Goal: Use online tool/utility: Utilize a website feature to perform a specific function

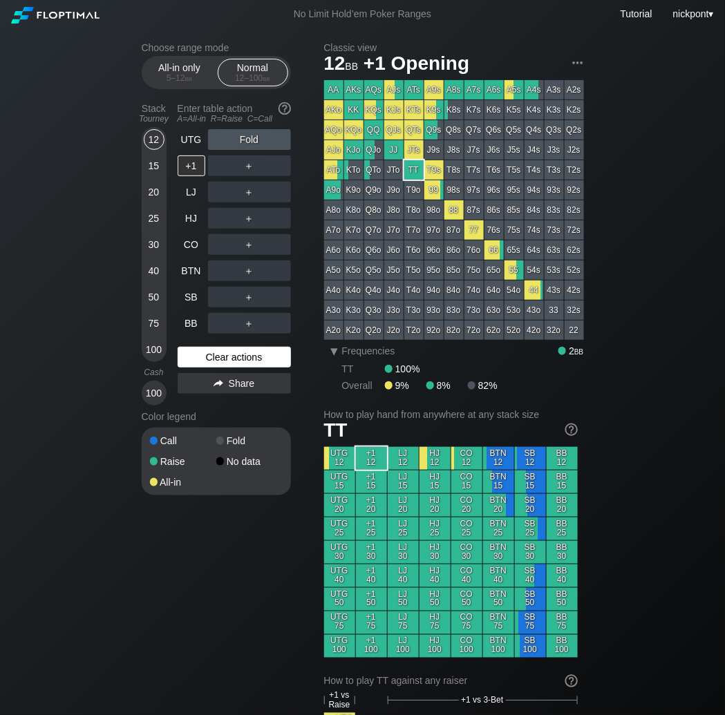
click at [215, 357] on div "Clear actions" at bounding box center [234, 357] width 113 height 21
click at [216, 356] on div "Clear actions" at bounding box center [234, 357] width 113 height 21
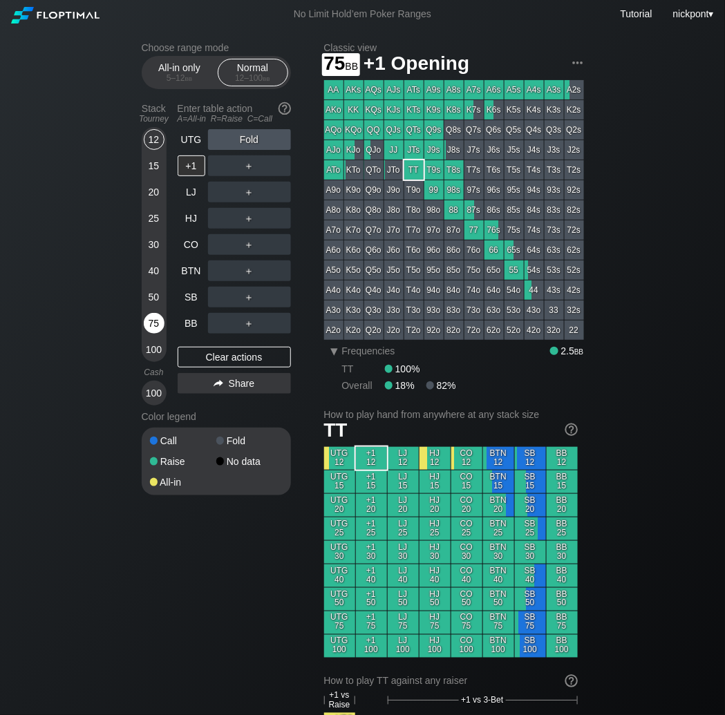
click at [149, 322] on div "75" at bounding box center [154, 323] width 21 height 21
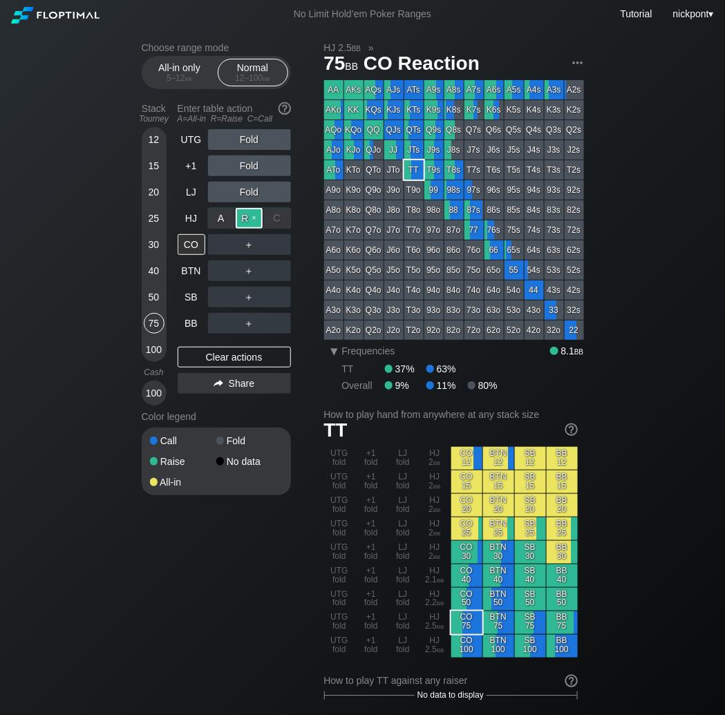
click at [245, 220] on div "R ✕" at bounding box center [249, 218] width 27 height 21
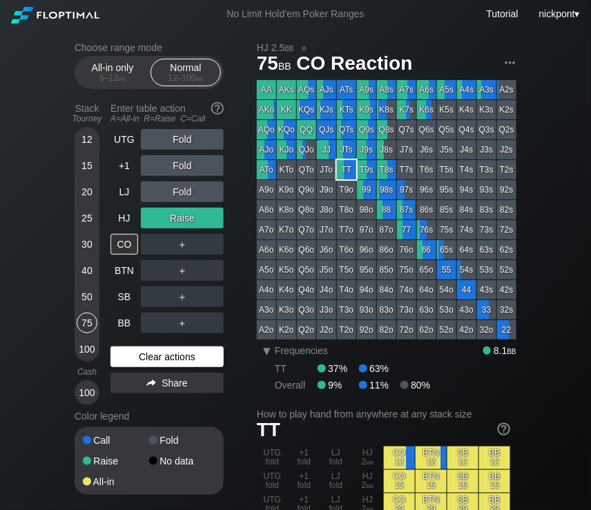
click at [175, 364] on div "Clear actions" at bounding box center [167, 357] width 113 height 21
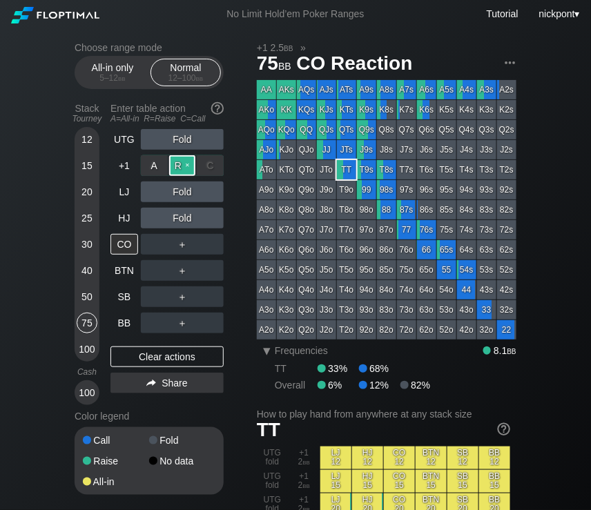
click at [183, 160] on div "R ✕" at bounding box center [182, 165] width 27 height 21
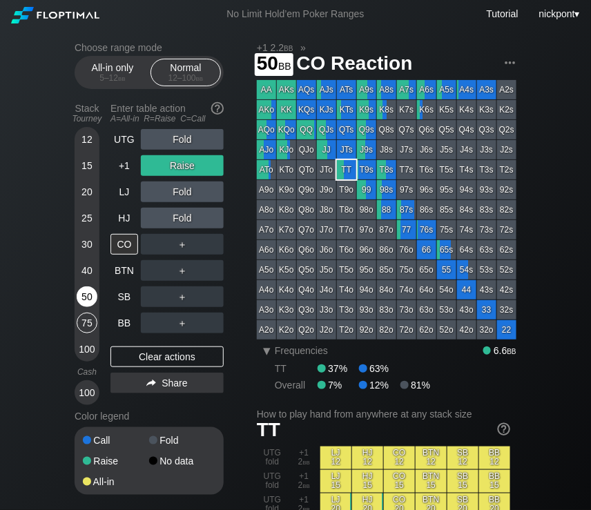
click at [85, 298] on div "50" at bounding box center [87, 297] width 21 height 21
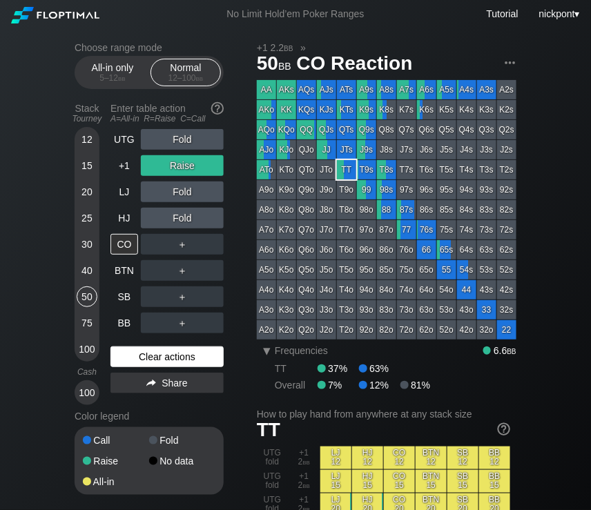
click at [180, 360] on div "Clear actions" at bounding box center [167, 357] width 113 height 21
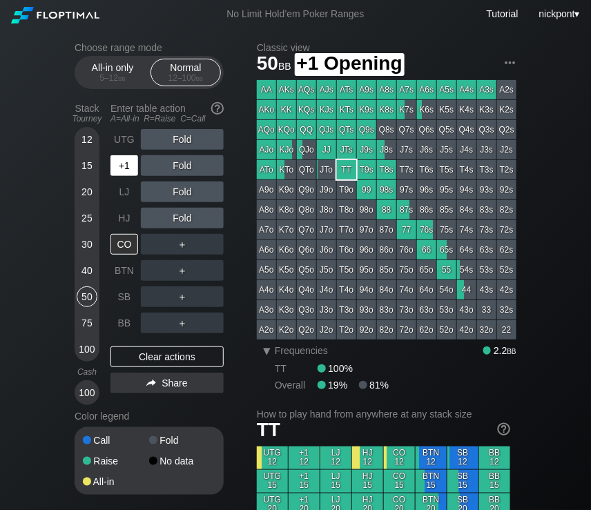
click at [117, 164] on div "+1" at bounding box center [125, 165] width 28 height 21
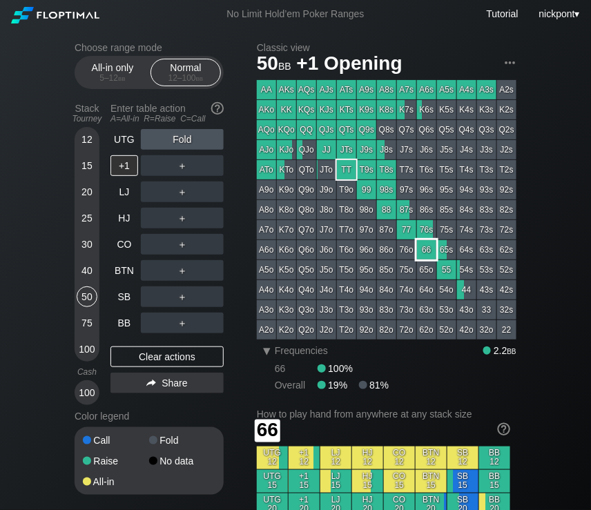
click at [428, 247] on div "66" at bounding box center [426, 249] width 19 height 19
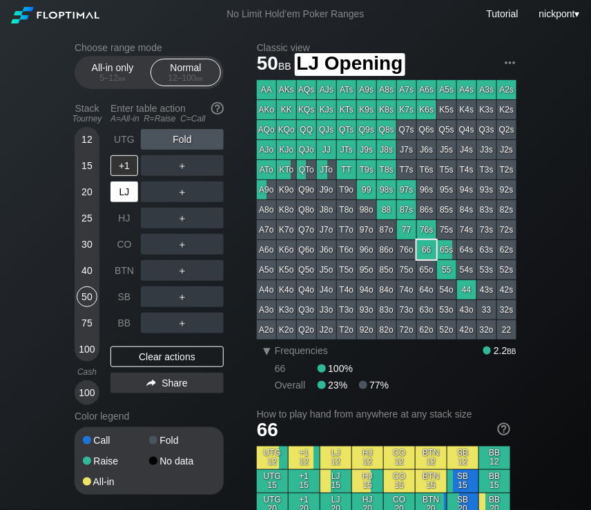
click at [123, 193] on div "LJ" at bounding box center [125, 192] width 28 height 21
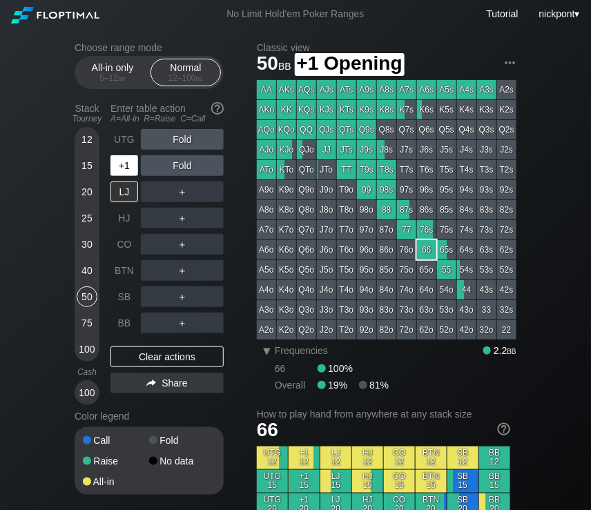
click at [126, 171] on div "+1" at bounding box center [125, 165] width 28 height 21
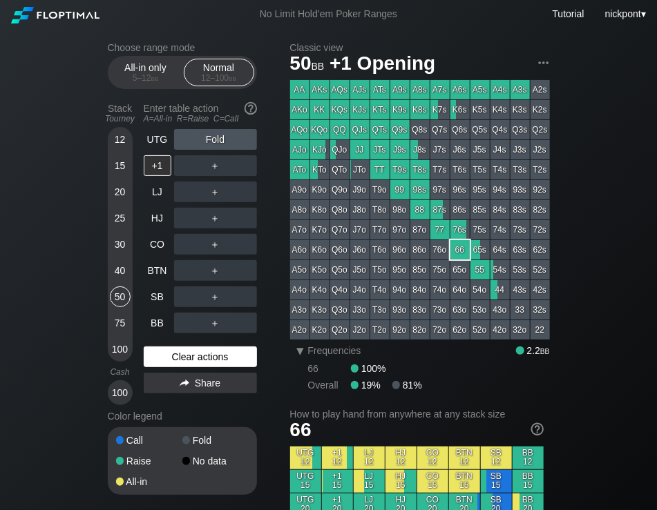
click at [196, 356] on div "Clear actions" at bounding box center [200, 357] width 113 height 21
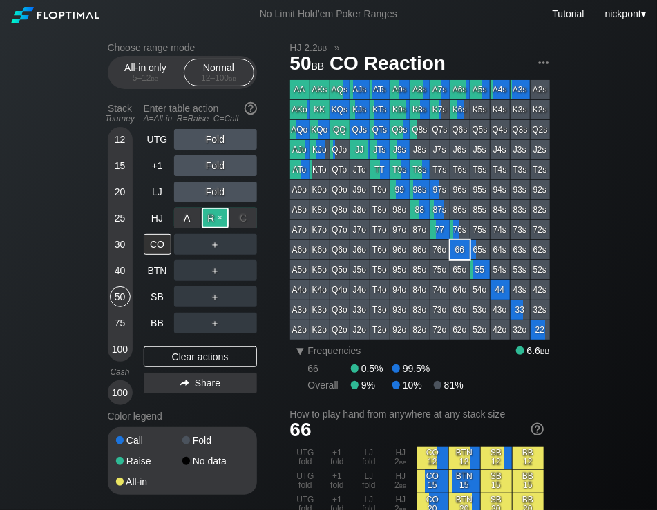
click at [209, 220] on div "R ✕" at bounding box center [215, 218] width 27 height 21
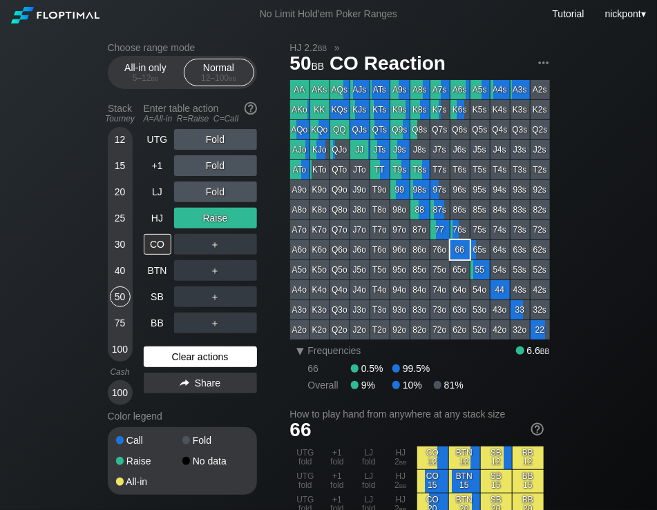
click at [182, 361] on div "Clear actions" at bounding box center [200, 357] width 113 height 21
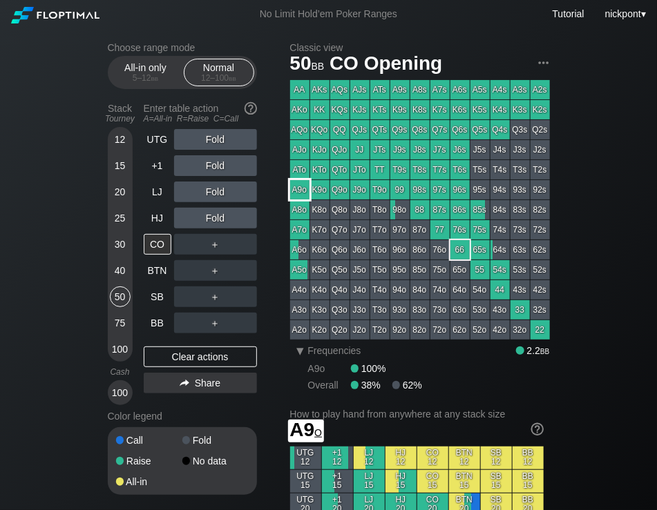
click at [294, 193] on div "A9o" at bounding box center [299, 189] width 19 height 19
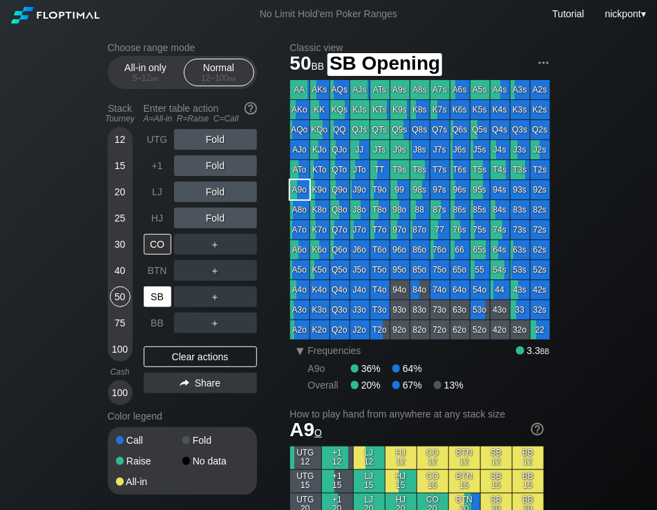
click at [157, 295] on div "SB" at bounding box center [158, 297] width 28 height 21
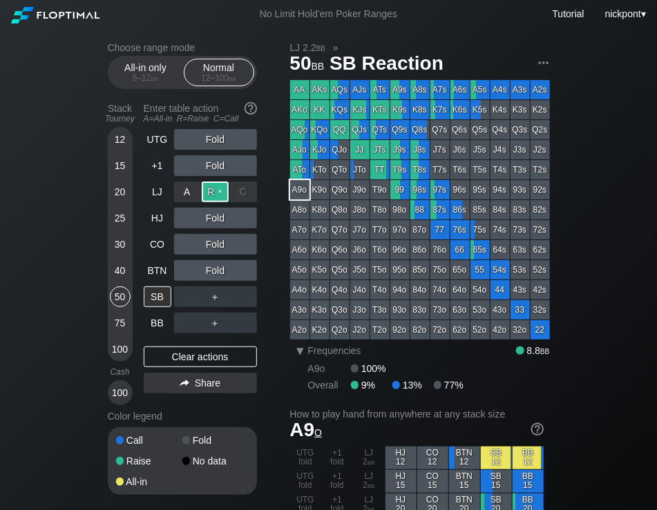
click at [217, 195] on div "R ✕" at bounding box center [215, 192] width 27 height 21
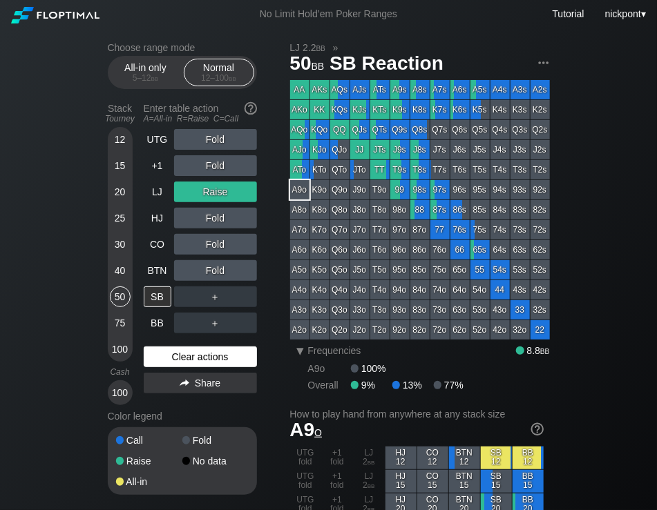
click at [189, 352] on div "Clear actions" at bounding box center [200, 357] width 113 height 21
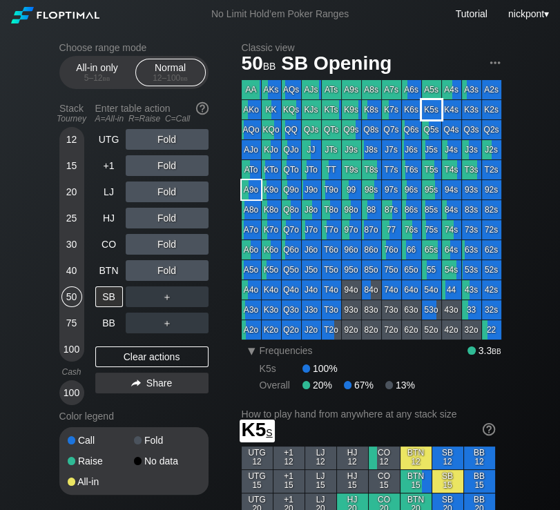
click at [432, 110] on div "K5s" at bounding box center [431, 109] width 19 height 19
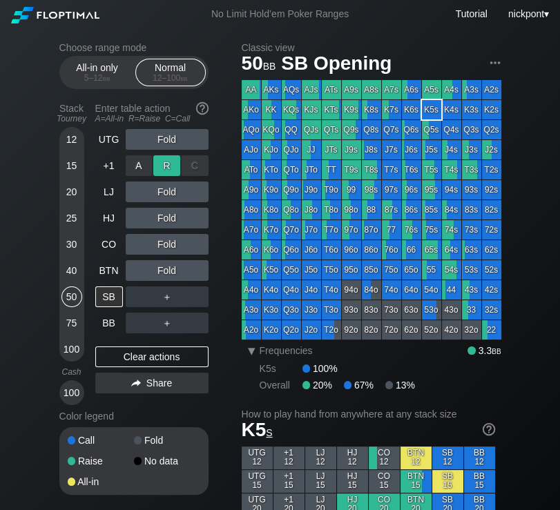
click at [171, 171] on div "R ✕" at bounding box center [166, 165] width 27 height 21
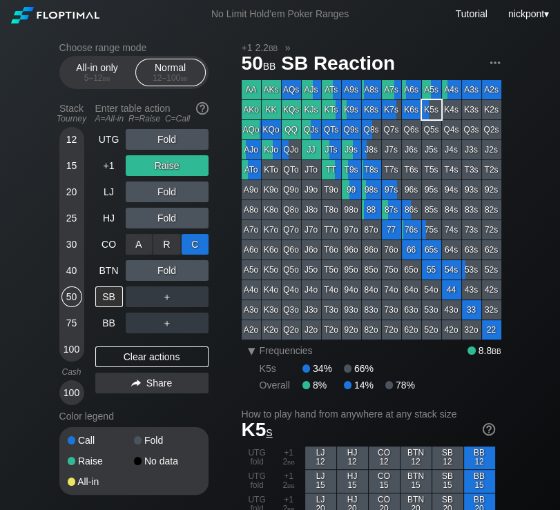
click at [193, 246] on div "C ✕" at bounding box center [195, 244] width 27 height 21
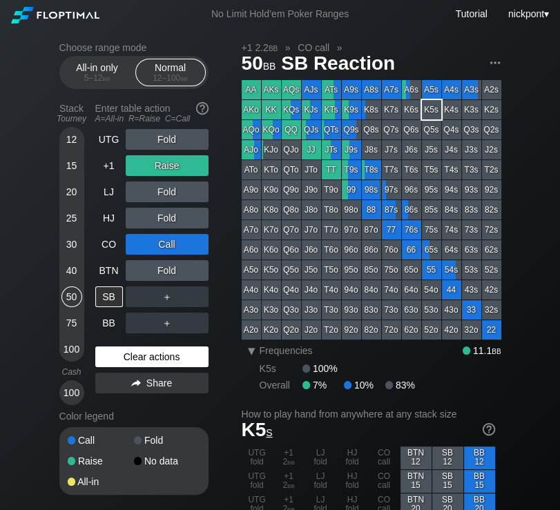
click at [168, 359] on div "Clear actions" at bounding box center [151, 357] width 113 height 21
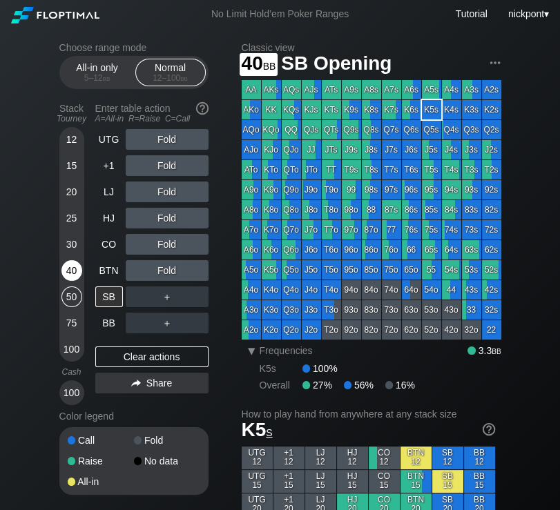
click at [70, 278] on div "40" at bounding box center [71, 270] width 21 height 21
click at [70, 267] on div "40" at bounding box center [71, 270] width 21 height 21
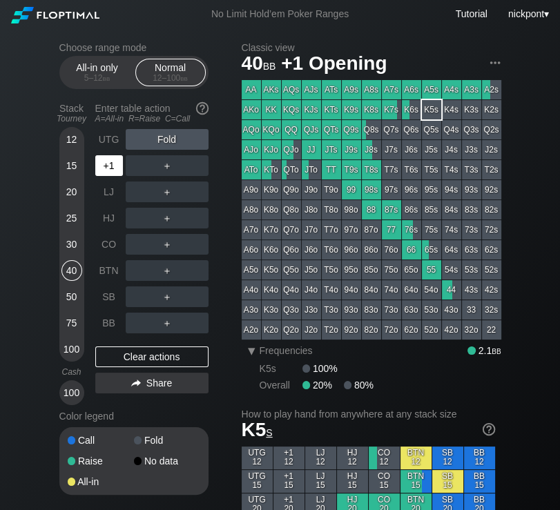
click at [109, 164] on div "+1" at bounding box center [109, 165] width 28 height 21
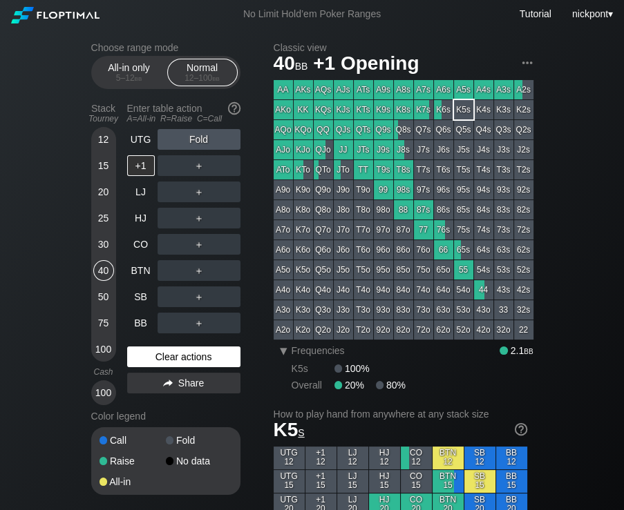
click at [158, 356] on div "Clear actions" at bounding box center [183, 357] width 113 height 21
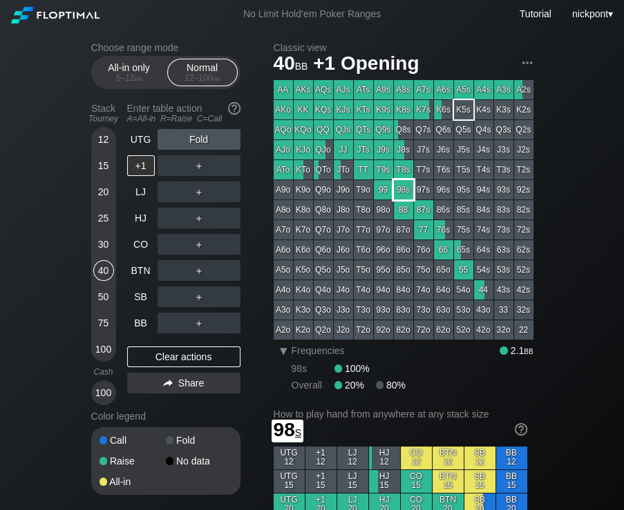
click at [402, 184] on div "98s" at bounding box center [403, 189] width 19 height 19
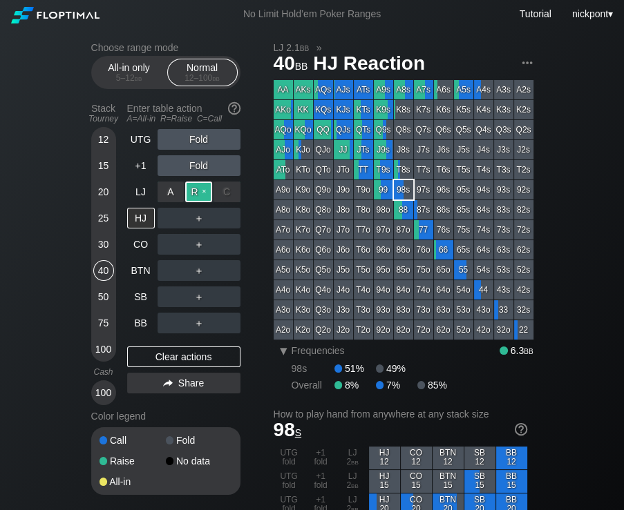
click at [203, 196] on div "R ✕" at bounding box center [198, 192] width 27 height 21
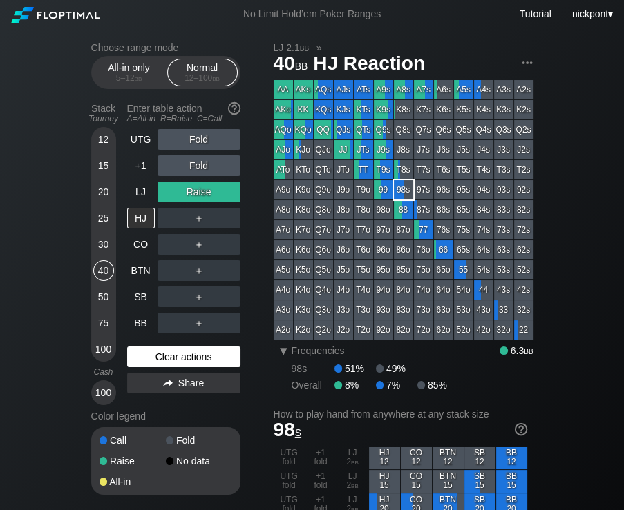
click at [142, 354] on div "Clear actions" at bounding box center [183, 357] width 113 height 21
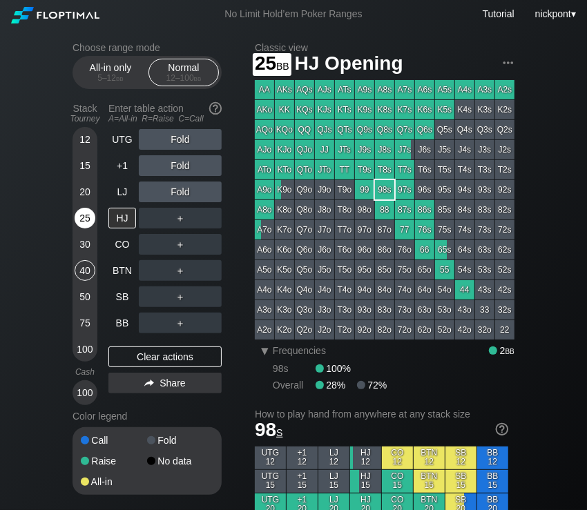
click at [87, 219] on div "25" at bounding box center [85, 218] width 21 height 21
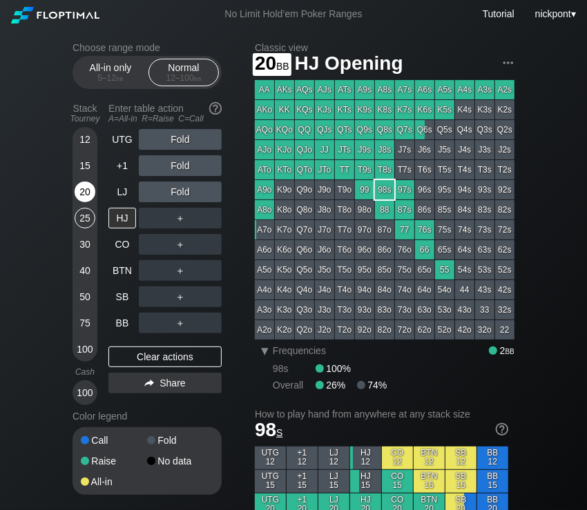
click at [88, 199] on div "20" at bounding box center [85, 192] width 21 height 21
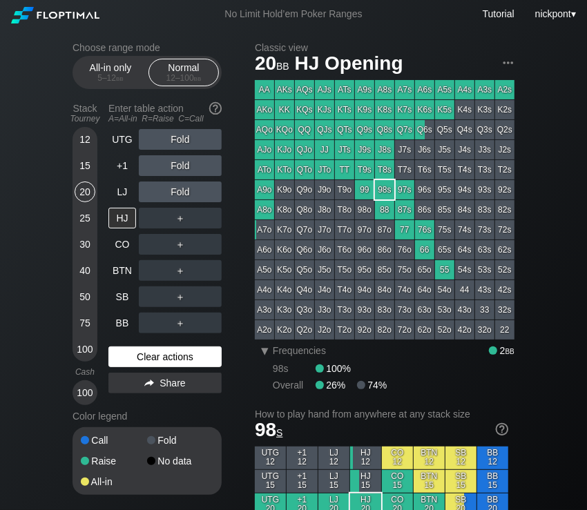
click at [163, 358] on div "Clear actions" at bounding box center [164, 357] width 113 height 21
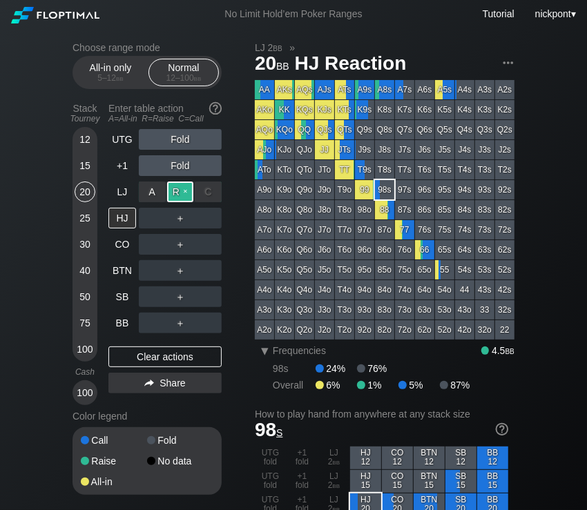
click at [176, 197] on div "R ✕" at bounding box center [180, 192] width 27 height 21
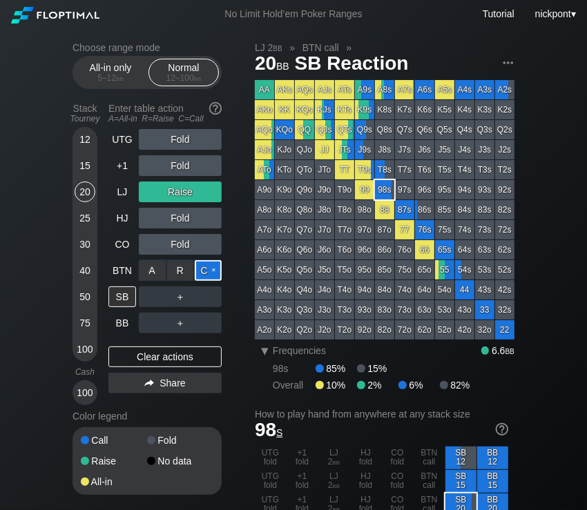
click at [202, 272] on div "C ✕" at bounding box center [208, 270] width 27 height 21
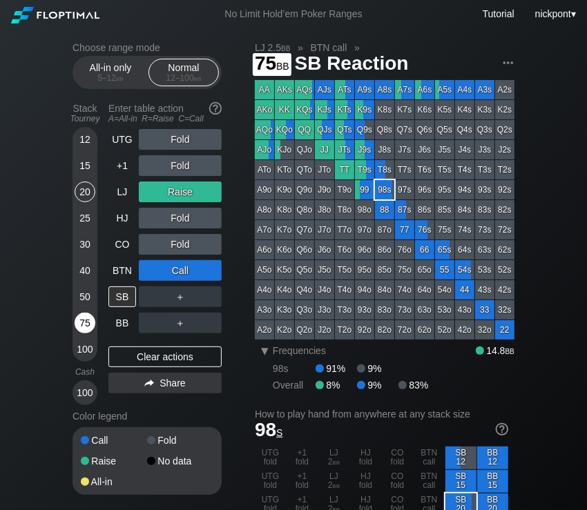
click at [93, 325] on div "75" at bounding box center [85, 323] width 21 height 21
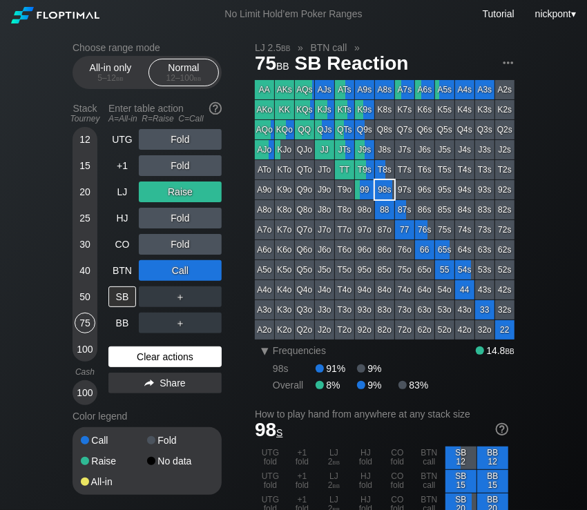
click at [169, 355] on div "Clear actions" at bounding box center [164, 357] width 113 height 21
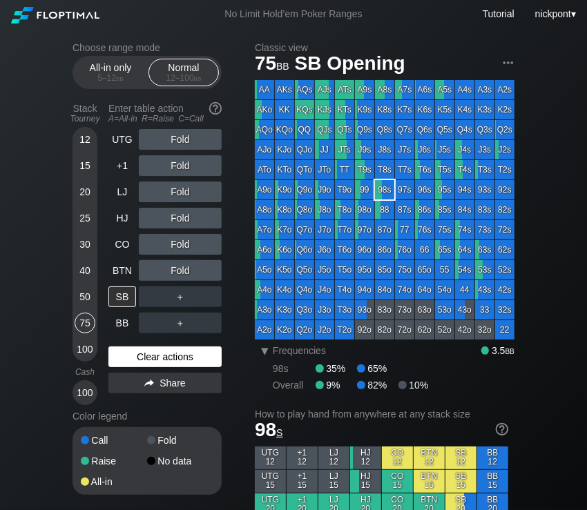
click at [144, 354] on div "Clear actions" at bounding box center [164, 357] width 113 height 21
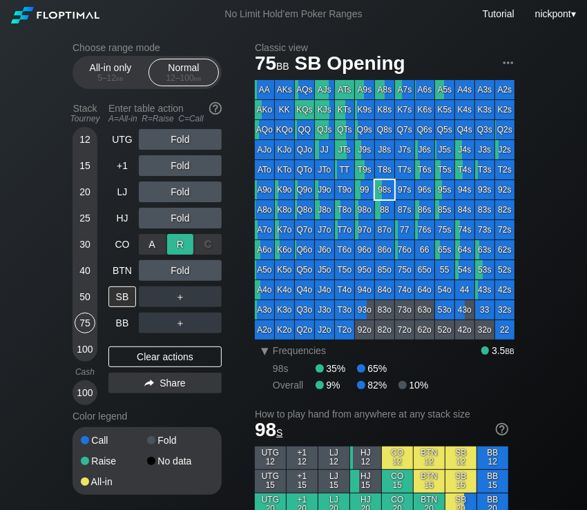
click at [186, 242] on div "R ✕" at bounding box center [180, 244] width 27 height 21
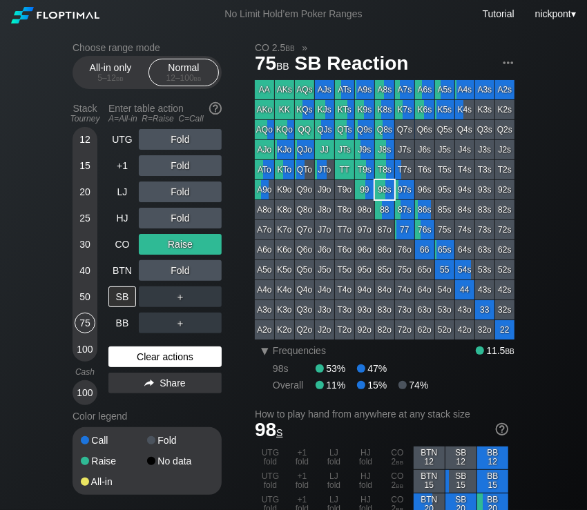
click at [190, 356] on div "Clear actions" at bounding box center [164, 357] width 113 height 21
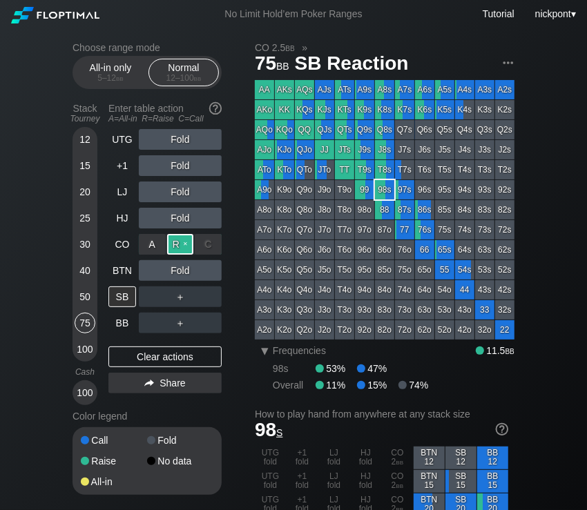
click at [177, 241] on div "R ✕" at bounding box center [180, 244] width 27 height 21
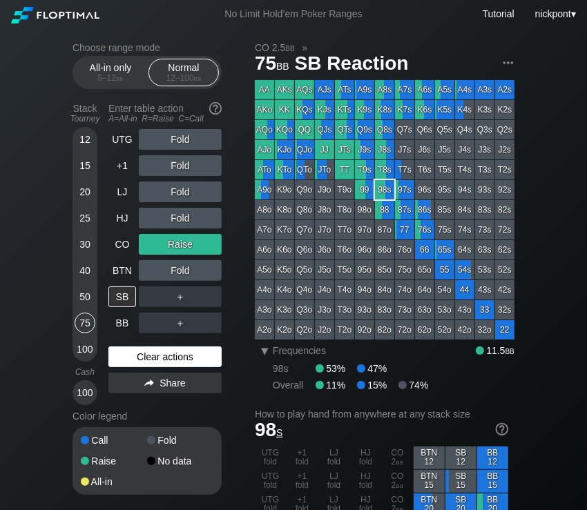
click at [171, 356] on div "Clear actions" at bounding box center [164, 357] width 113 height 21
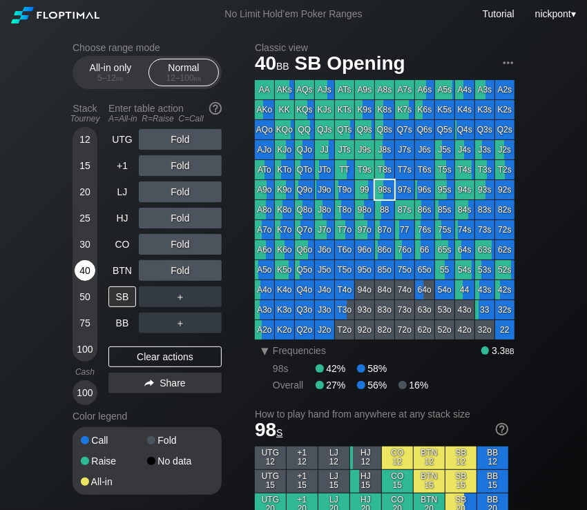
click at [85, 274] on div "40" at bounding box center [85, 270] width 21 height 21
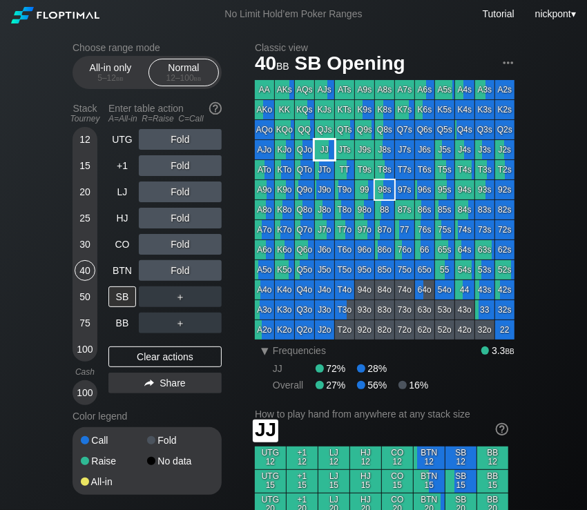
click at [328, 149] on div "JJ" at bounding box center [324, 149] width 19 height 19
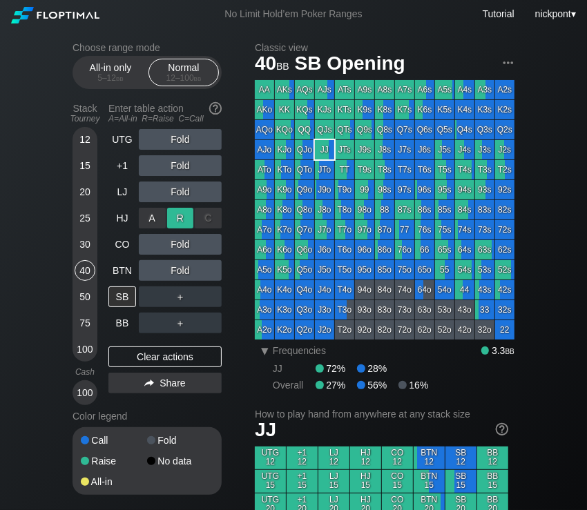
click at [182, 219] on div "R ✕" at bounding box center [180, 218] width 27 height 21
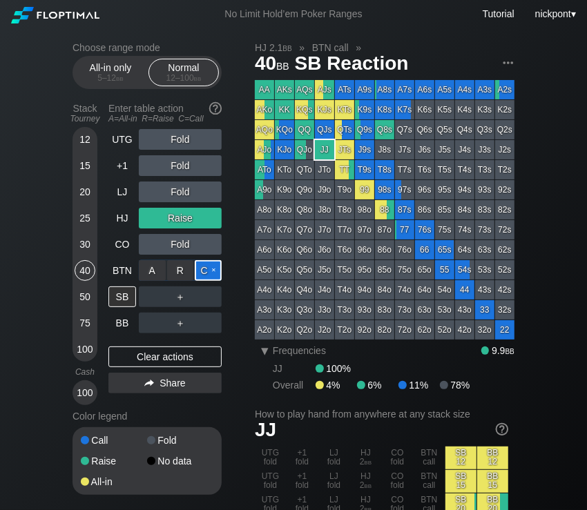
click at [211, 269] on div "C ✕" at bounding box center [208, 270] width 27 height 21
click at [175, 295] on div "R ✕" at bounding box center [180, 297] width 27 height 21
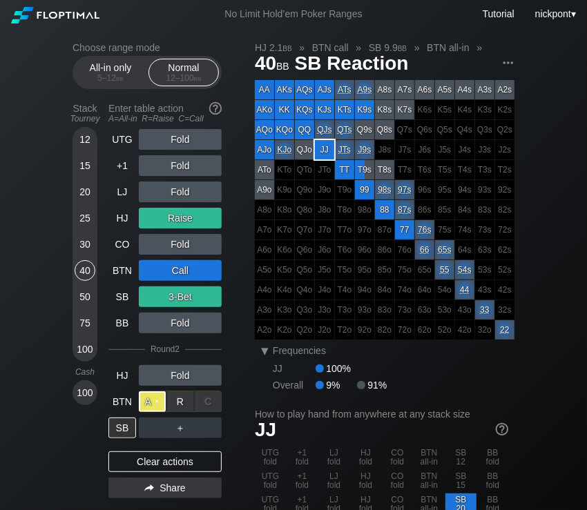
click at [155, 407] on div "A ✕" at bounding box center [152, 402] width 27 height 21
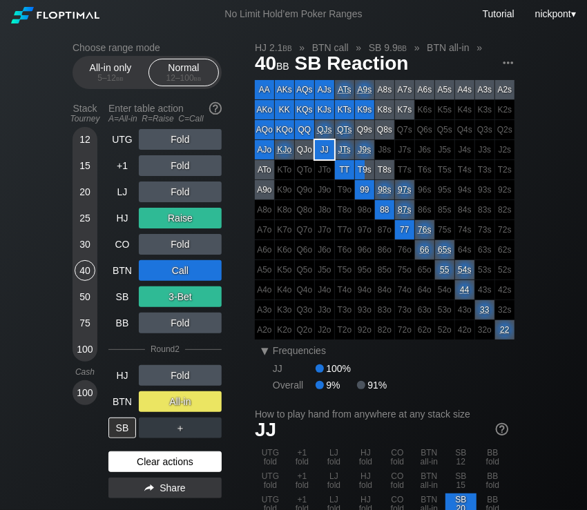
click at [160, 462] on div "Clear actions" at bounding box center [164, 462] width 113 height 21
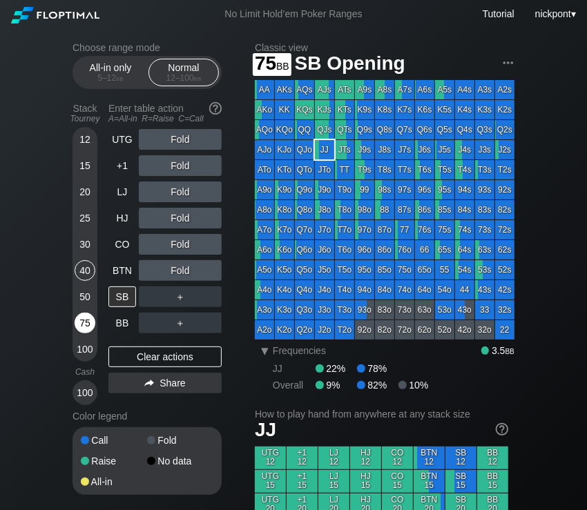
click at [86, 325] on div "75" at bounding box center [85, 323] width 21 height 21
click at [181, 168] on div "R ✕" at bounding box center [180, 165] width 27 height 21
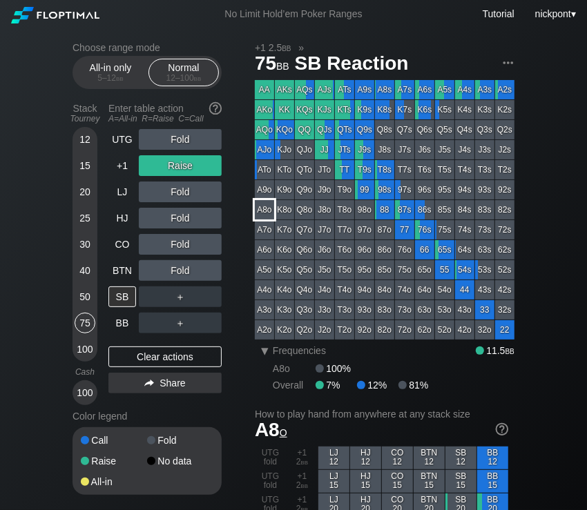
click at [268, 209] on div "A8o" at bounding box center [264, 209] width 19 height 19
click at [131, 357] on div "Clear actions" at bounding box center [164, 357] width 113 height 21
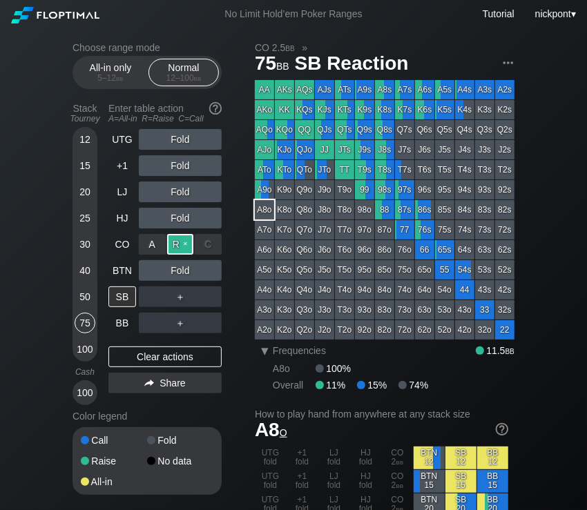
click at [182, 243] on div "R ✕" at bounding box center [180, 244] width 27 height 21
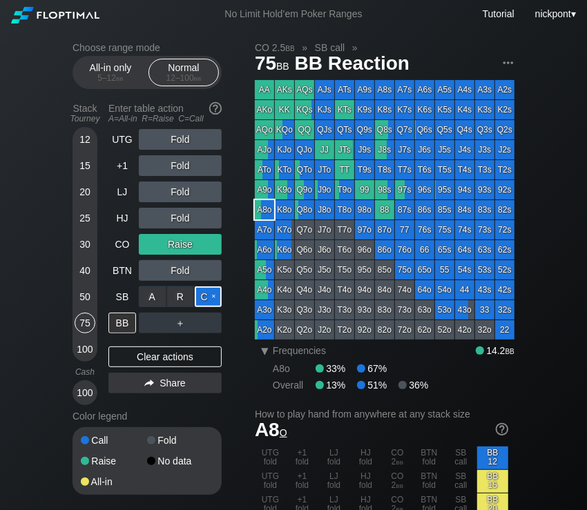
click at [204, 296] on div "C ✕" at bounding box center [208, 297] width 27 height 21
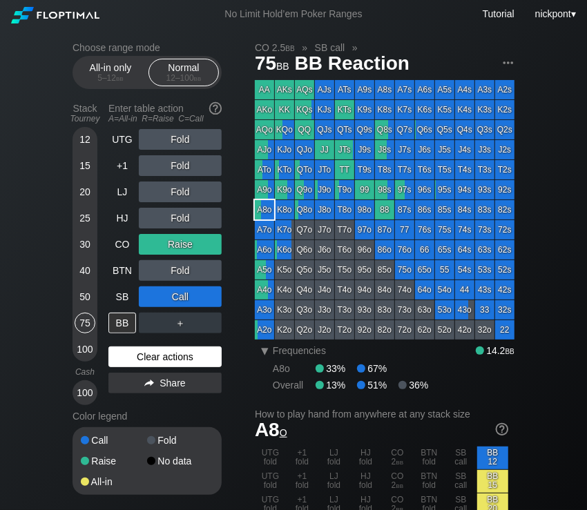
click at [176, 354] on div "Clear actions" at bounding box center [164, 357] width 113 height 21
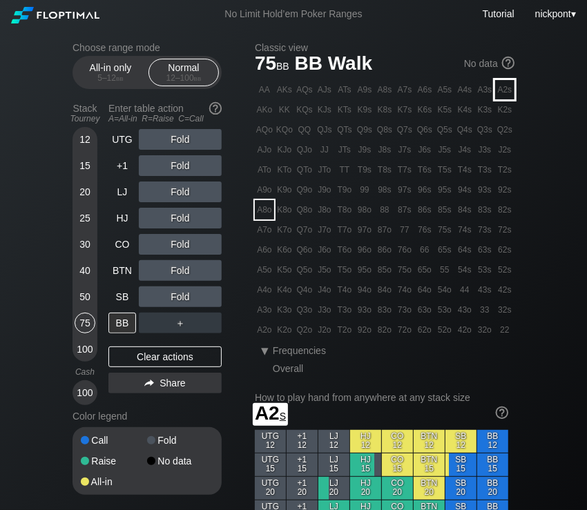
click at [508, 90] on div "A2s" at bounding box center [504, 89] width 19 height 19
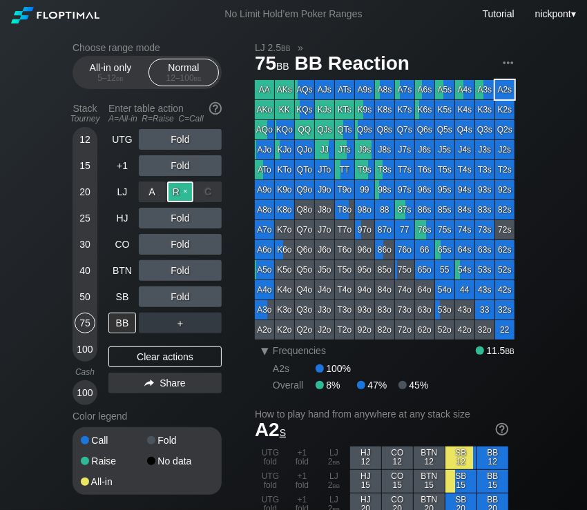
click at [183, 196] on div "R ✕" at bounding box center [180, 192] width 27 height 21
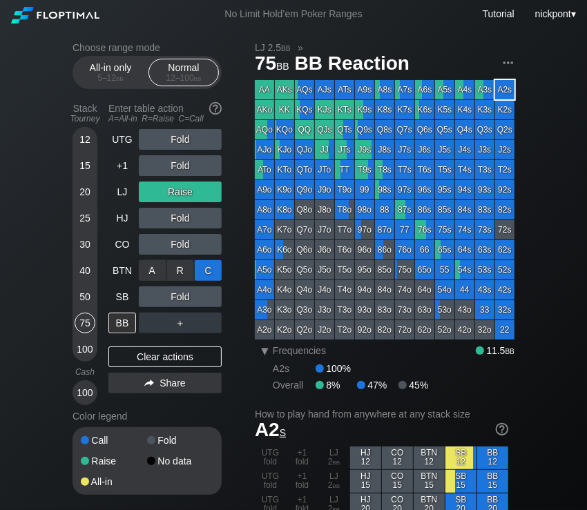
click at [204, 272] on div "C ✕" at bounding box center [208, 270] width 27 height 21
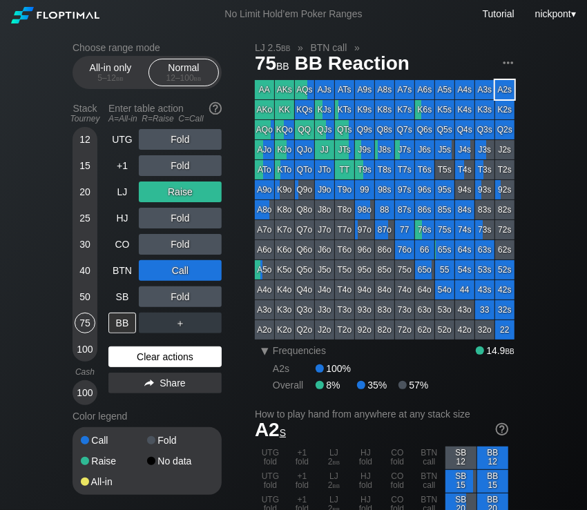
click at [145, 361] on div "Clear actions" at bounding box center [164, 357] width 113 height 21
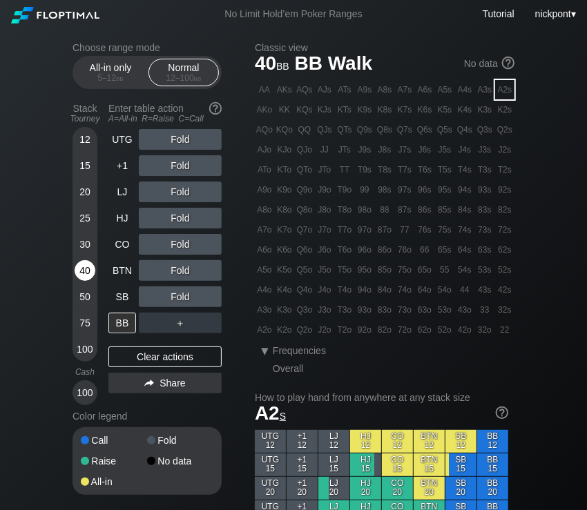
click at [83, 268] on div "40" at bounding box center [85, 270] width 21 height 21
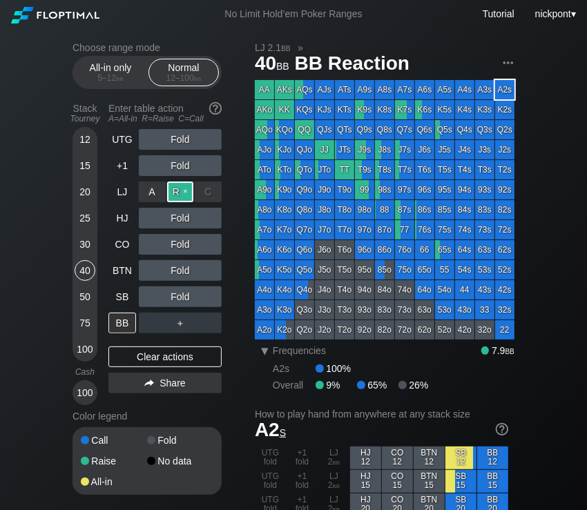
click at [187, 192] on div "R ✕" at bounding box center [180, 192] width 27 height 21
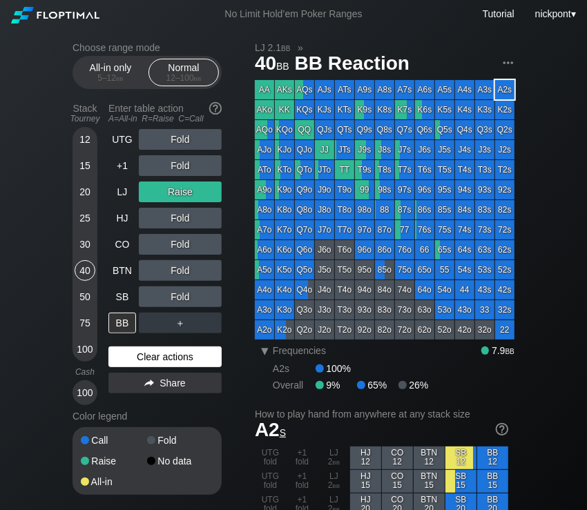
click at [155, 355] on div "Clear actions" at bounding box center [164, 357] width 113 height 21
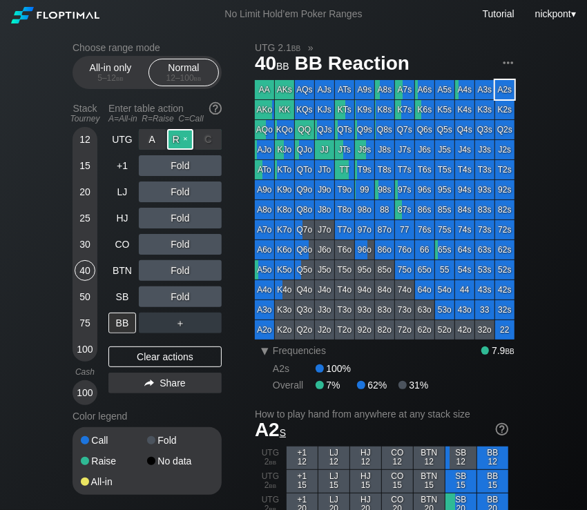
click at [186, 141] on div "R ✕" at bounding box center [180, 139] width 27 height 21
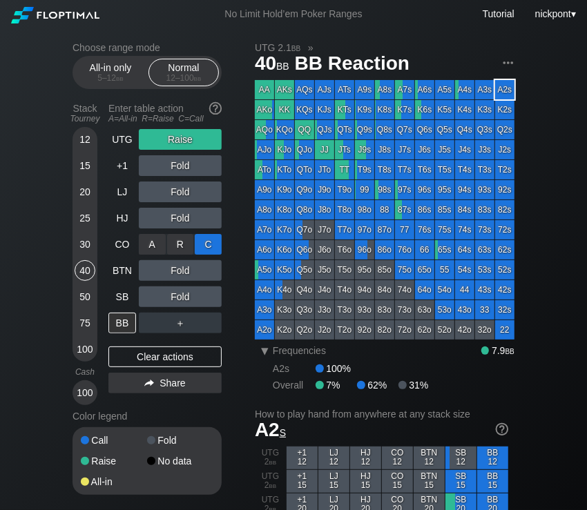
click at [210, 248] on div "C ✕" at bounding box center [208, 244] width 27 height 21
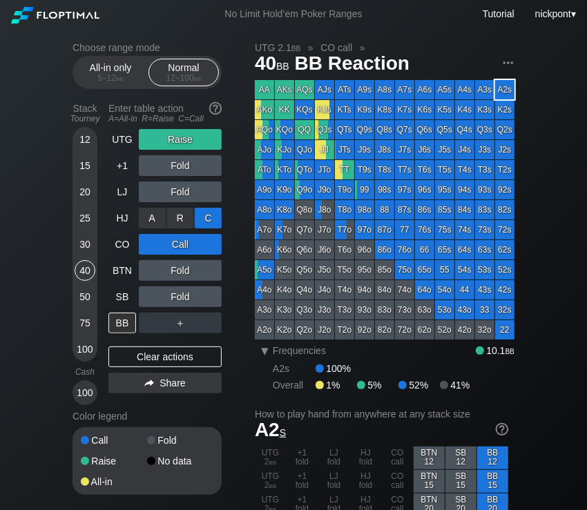
click at [210, 214] on div "C ✕" at bounding box center [208, 218] width 27 height 21
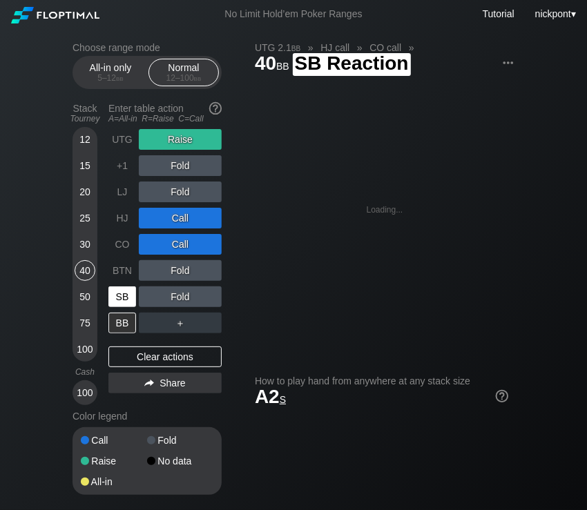
click at [125, 294] on div "SB" at bounding box center [122, 297] width 28 height 21
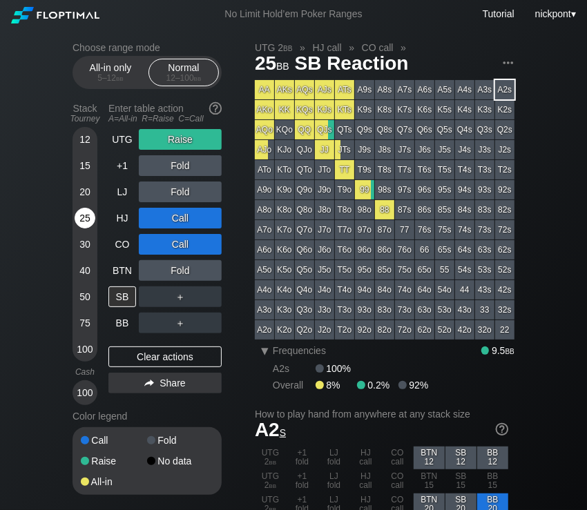
click at [89, 216] on div "25" at bounding box center [85, 218] width 21 height 21
click at [135, 355] on div "Clear actions" at bounding box center [164, 357] width 113 height 21
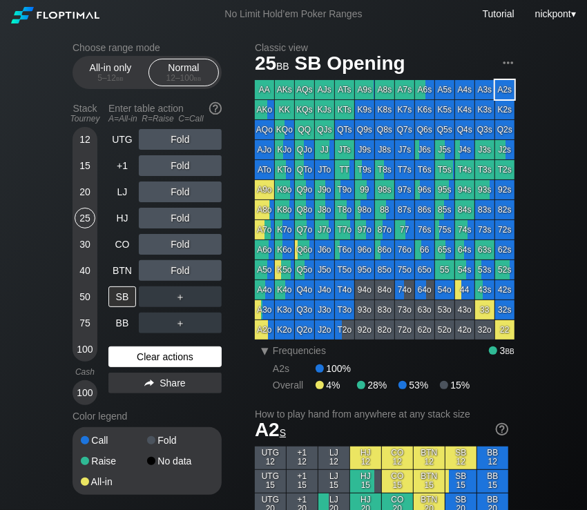
click at [142, 357] on div "Clear actions" at bounding box center [164, 357] width 113 height 21
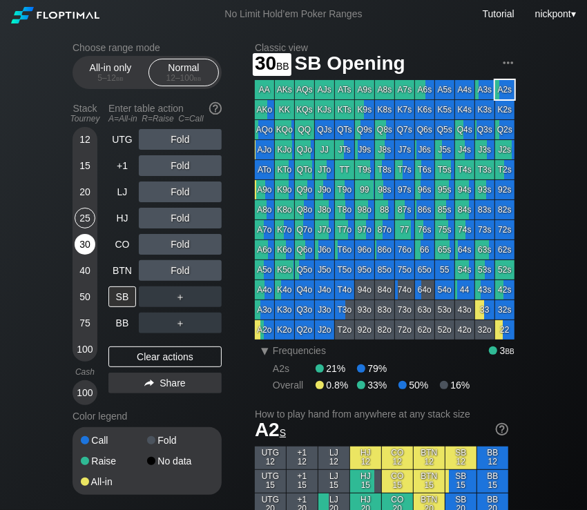
click at [86, 245] on div "30" at bounding box center [85, 244] width 21 height 21
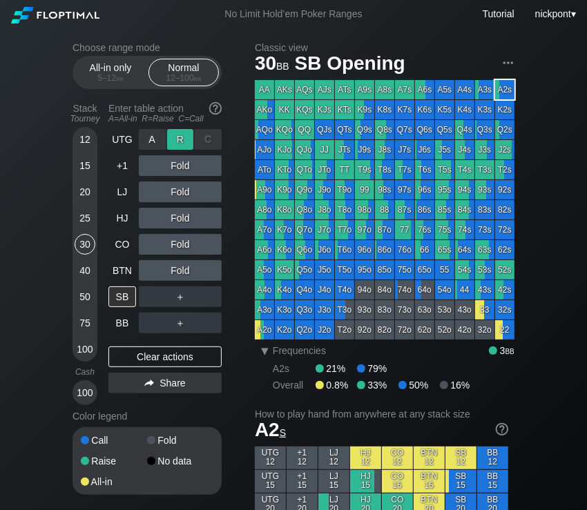
click at [186, 140] on div "R ✕" at bounding box center [180, 139] width 27 height 21
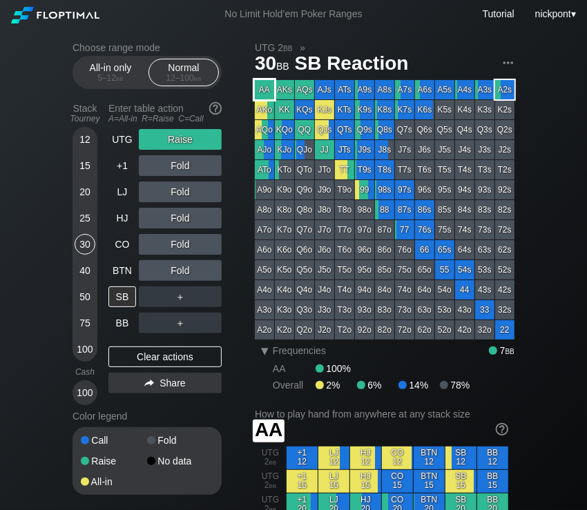
click at [267, 88] on div "AA" at bounding box center [264, 89] width 19 height 19
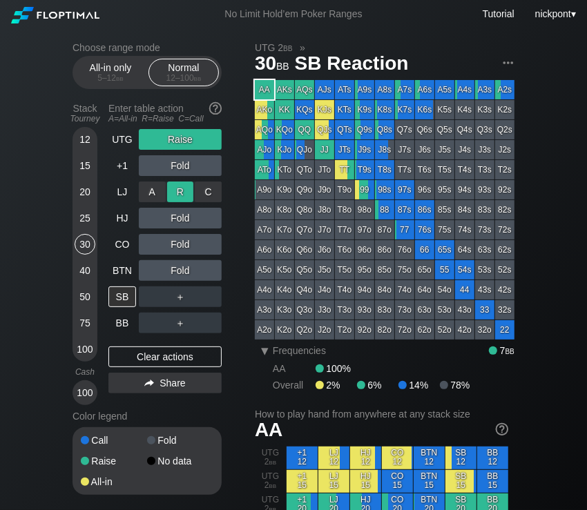
click at [175, 195] on div "R ✕" at bounding box center [180, 192] width 27 height 21
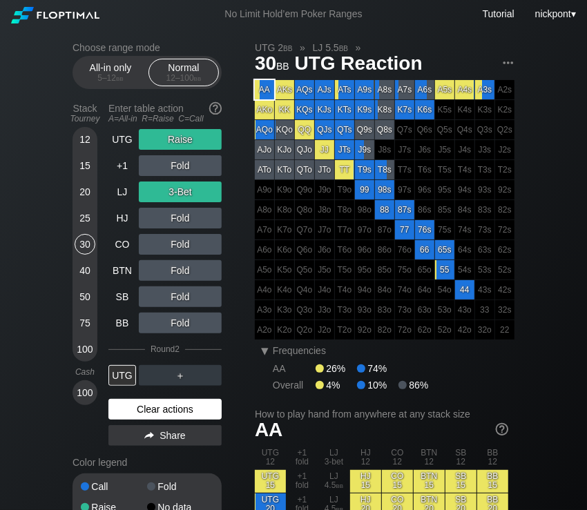
click at [160, 408] on div "Clear actions" at bounding box center [164, 409] width 113 height 21
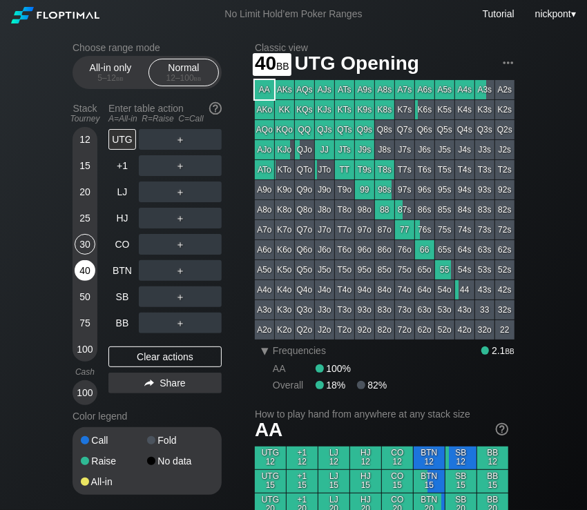
click at [81, 265] on div "40" at bounding box center [85, 270] width 21 height 21
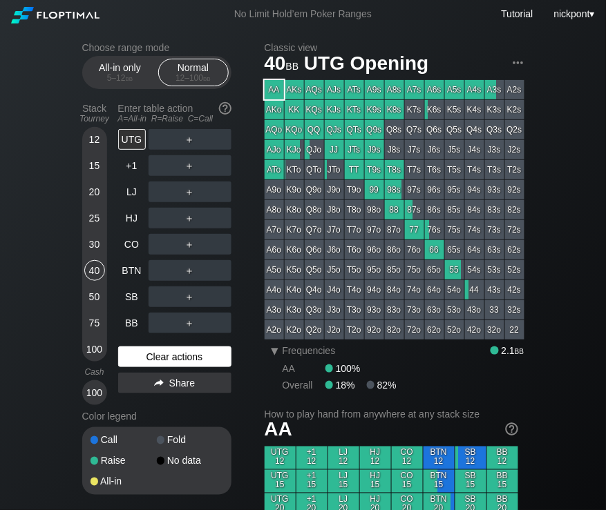
click at [151, 356] on div "Clear actions" at bounding box center [174, 357] width 113 height 21
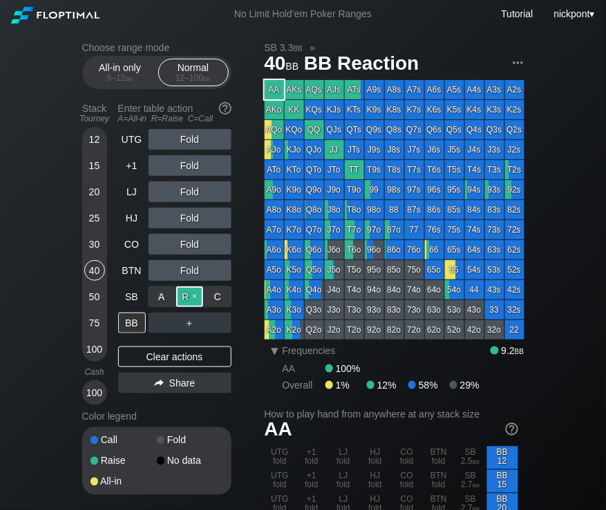
click at [193, 303] on div "R ✕" at bounding box center [189, 297] width 27 height 21
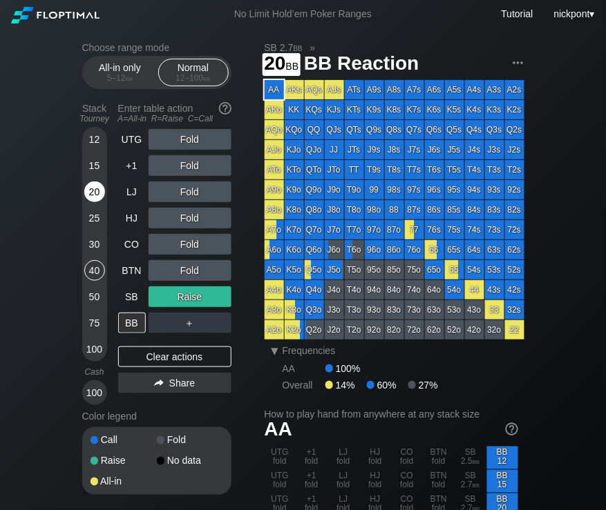
click at [92, 184] on div "20" at bounding box center [94, 192] width 21 height 21
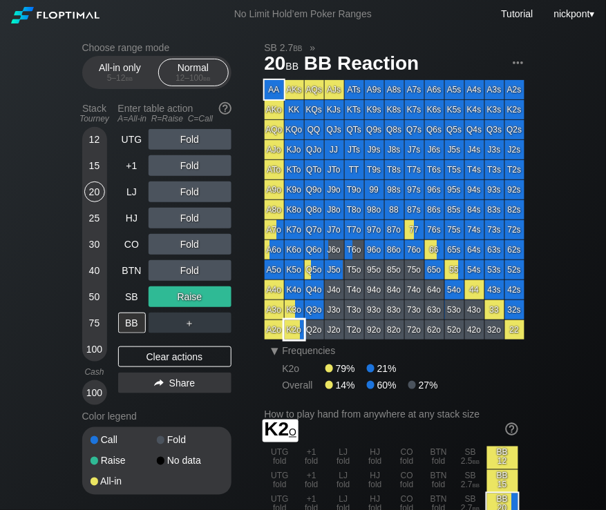
click at [298, 327] on div "K2o" at bounding box center [294, 330] width 19 height 19
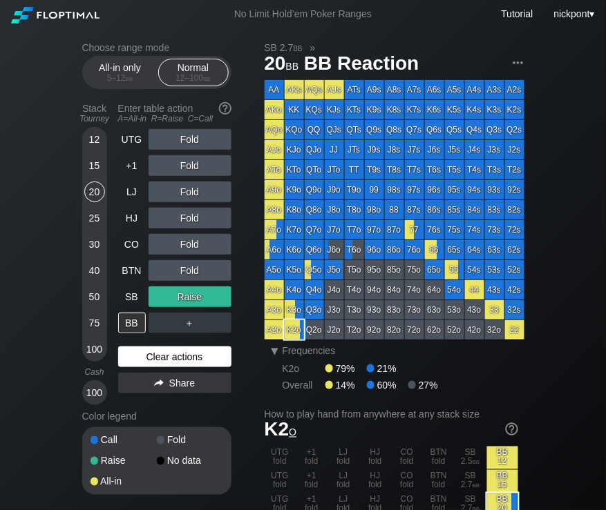
click at [202, 357] on div "Clear actions" at bounding box center [174, 357] width 113 height 21
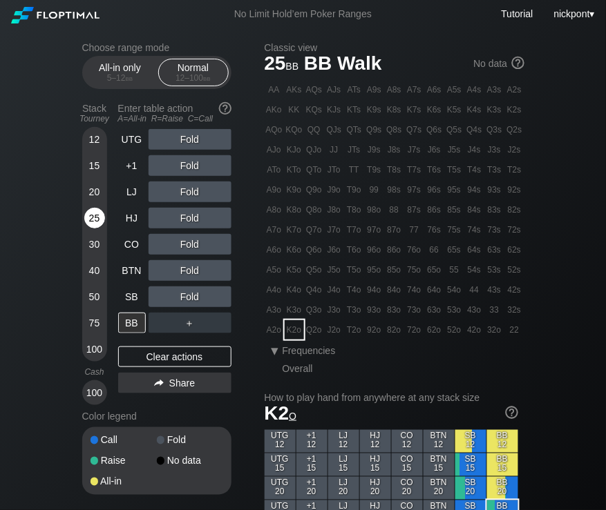
click at [98, 221] on div "25" at bounding box center [94, 218] width 21 height 21
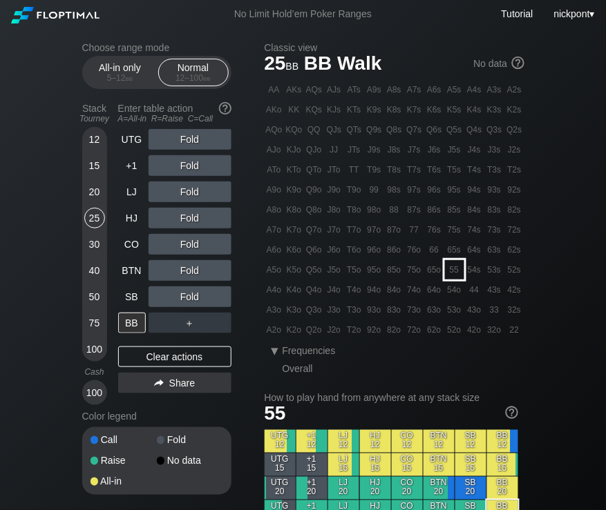
click at [461, 271] on div "55" at bounding box center [454, 269] width 19 height 19
click at [186, 137] on div "R ✕" at bounding box center [189, 139] width 27 height 21
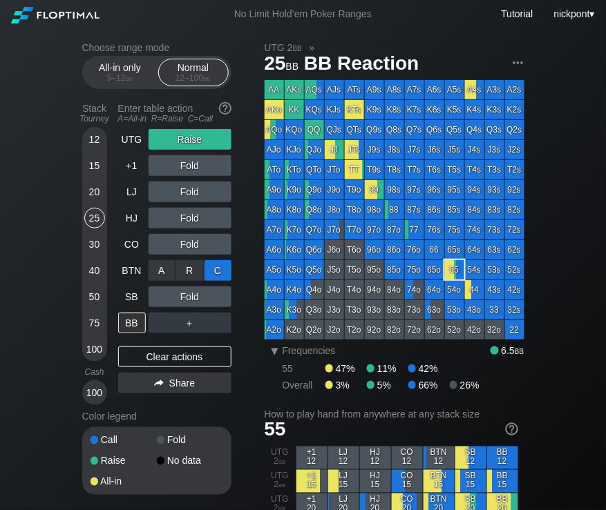
click at [221, 269] on div "C ✕" at bounding box center [217, 270] width 27 height 21
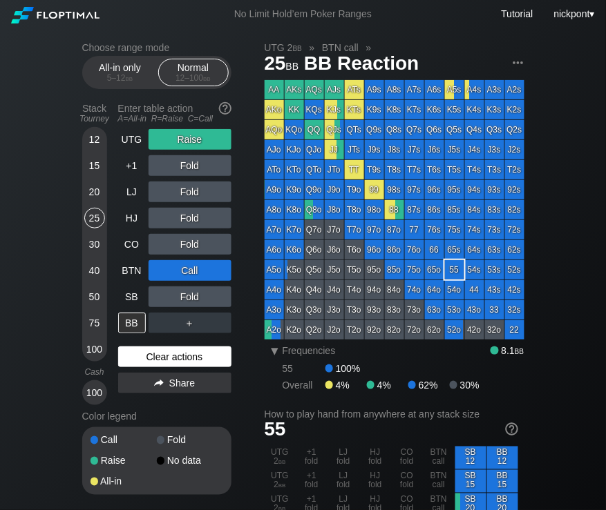
click at [184, 354] on div "Clear actions" at bounding box center [174, 357] width 113 height 21
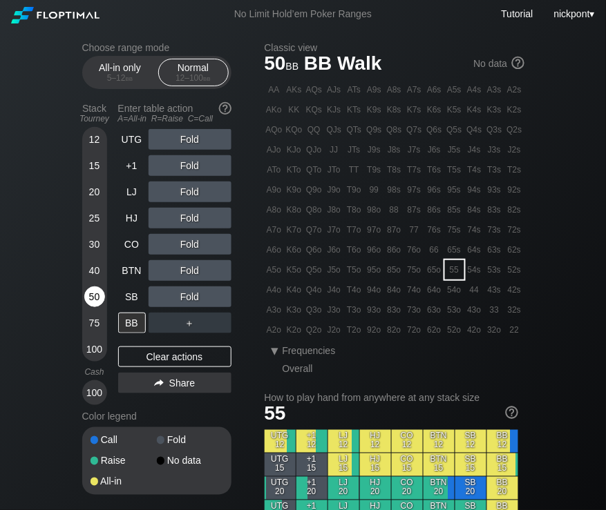
click at [96, 301] on div "50" at bounding box center [94, 297] width 21 height 21
click at [95, 249] on div "30" at bounding box center [94, 244] width 21 height 21
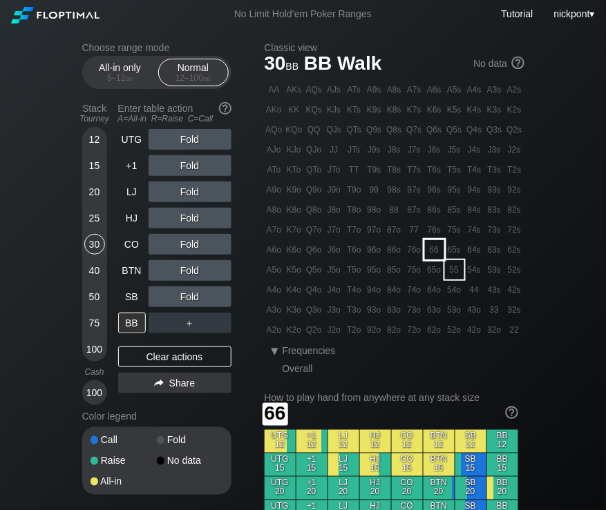
click at [434, 249] on div "66" at bounding box center [434, 249] width 19 height 19
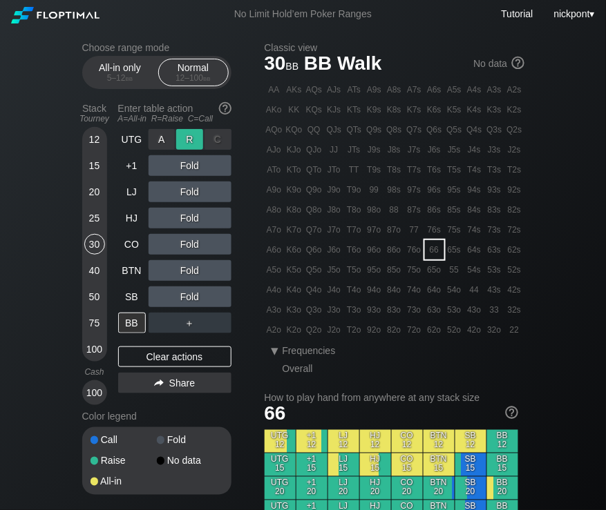
click at [199, 144] on div "R ✕" at bounding box center [189, 139] width 27 height 21
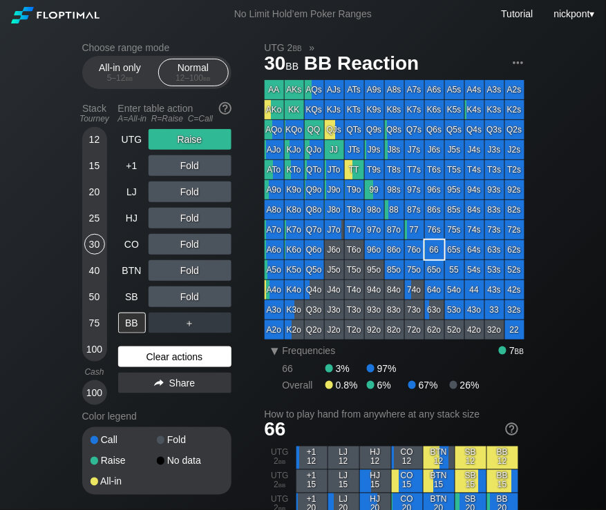
click at [197, 356] on div "Clear actions" at bounding box center [174, 357] width 113 height 21
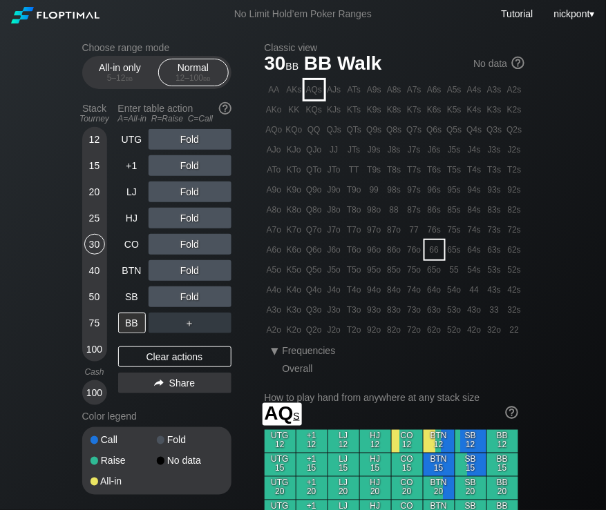
click at [321, 95] on div "AQs" at bounding box center [314, 89] width 19 height 19
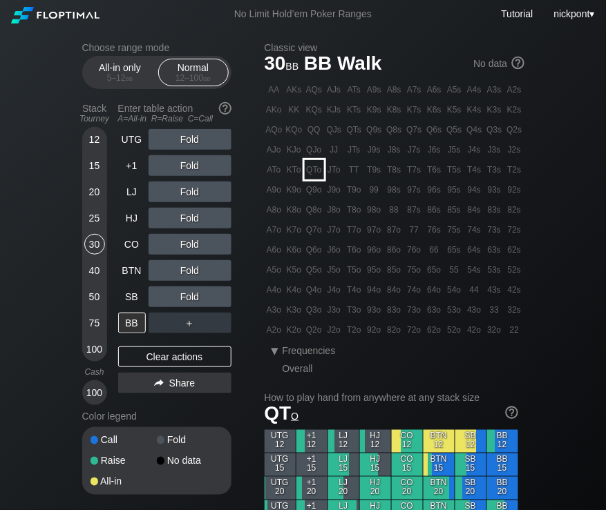
click at [316, 172] on div "QTo" at bounding box center [314, 169] width 19 height 19
click at [189, 244] on div "R ✕" at bounding box center [189, 244] width 27 height 21
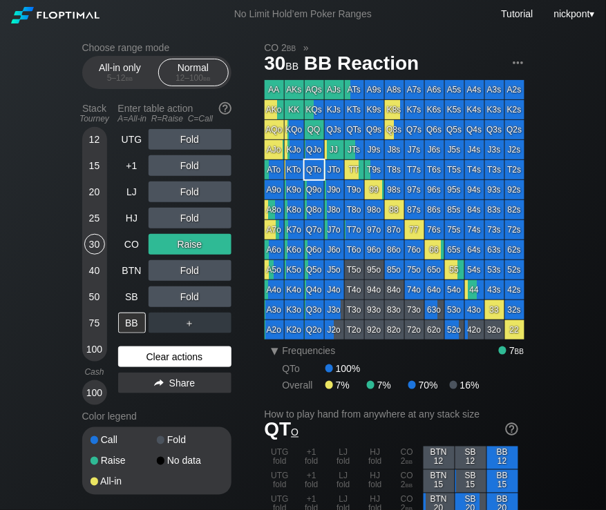
click at [202, 355] on div "Clear actions" at bounding box center [174, 357] width 113 height 21
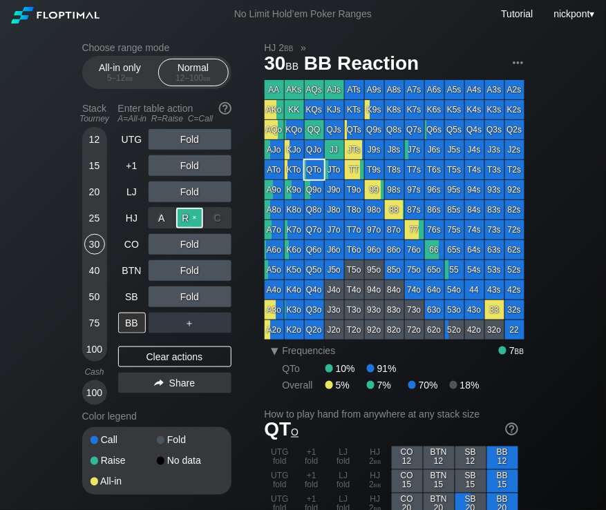
click at [192, 218] on div "R ✕" at bounding box center [189, 218] width 27 height 21
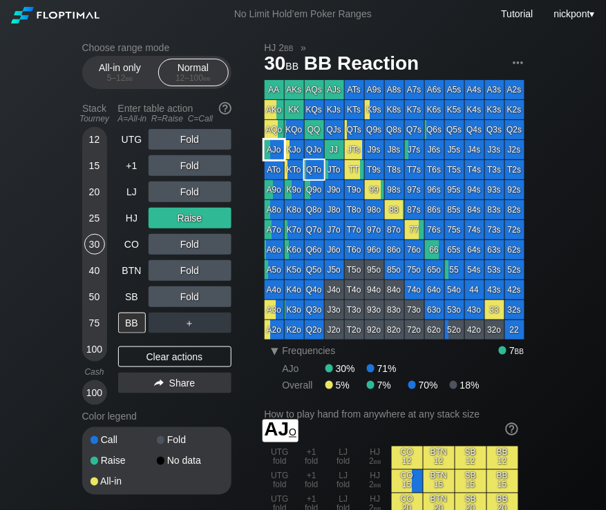
click at [274, 154] on div "AJo" at bounding box center [274, 149] width 19 height 19
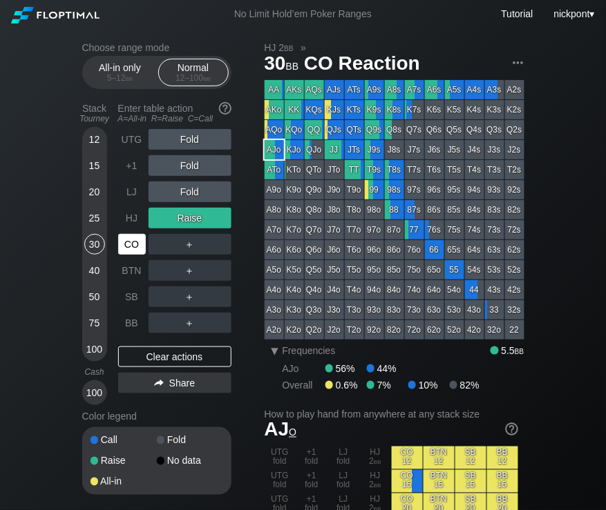
click at [137, 247] on div "CO" at bounding box center [132, 244] width 28 height 21
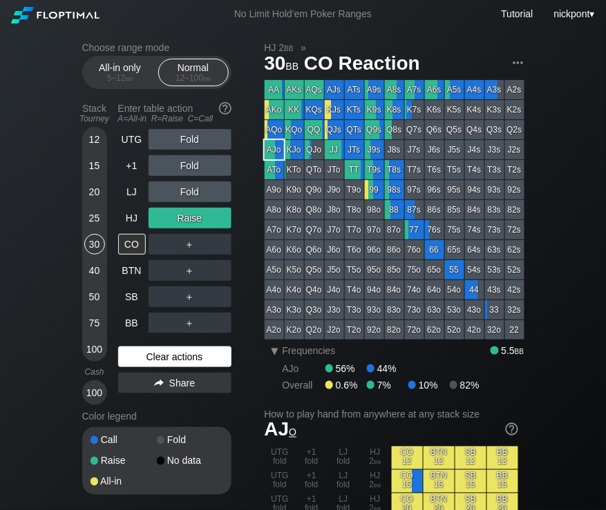
click at [178, 359] on div "Clear actions" at bounding box center [174, 357] width 113 height 21
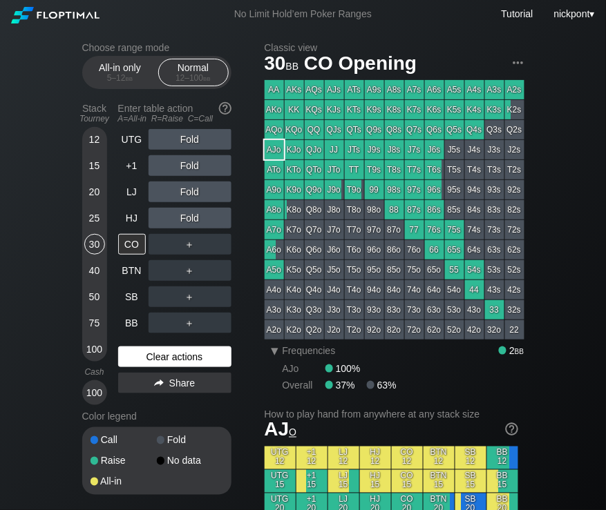
click at [156, 356] on div "Clear actions" at bounding box center [174, 357] width 113 height 21
click at [213, 363] on div "Clear actions" at bounding box center [174, 357] width 113 height 21
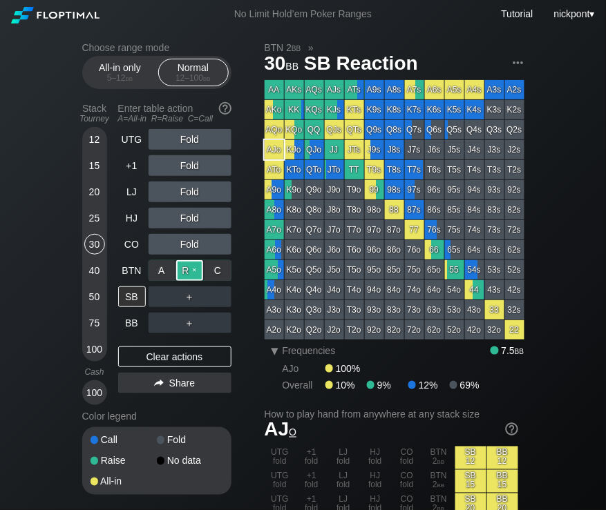
click at [184, 267] on div "R ✕" at bounding box center [189, 270] width 27 height 21
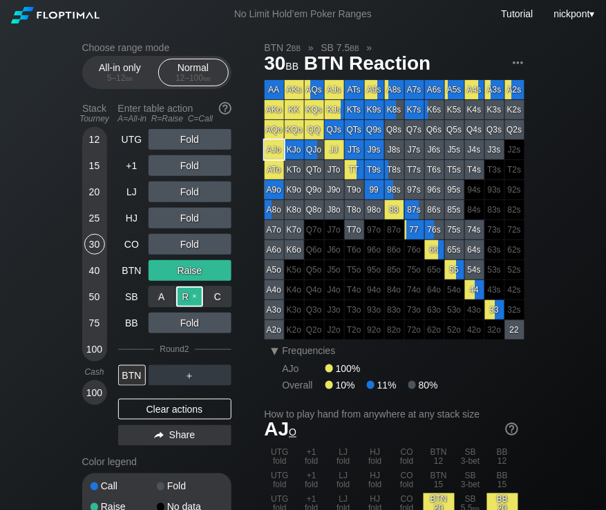
click at [192, 301] on div "R ✕" at bounding box center [189, 297] width 27 height 21
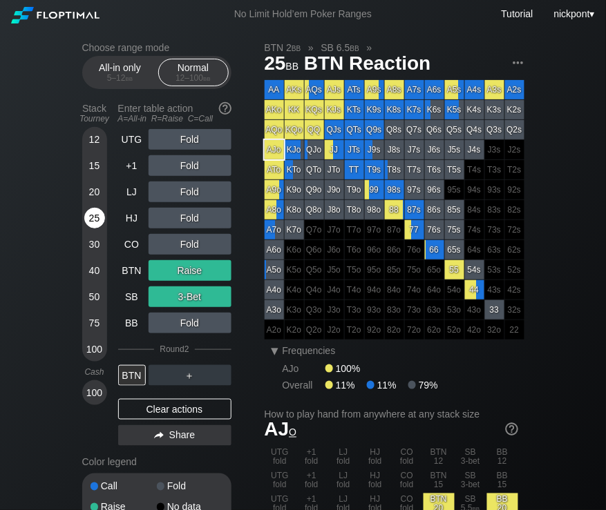
click at [88, 218] on div "25" at bounding box center [94, 218] width 21 height 21
click at [184, 411] on div "Clear actions" at bounding box center [174, 409] width 113 height 21
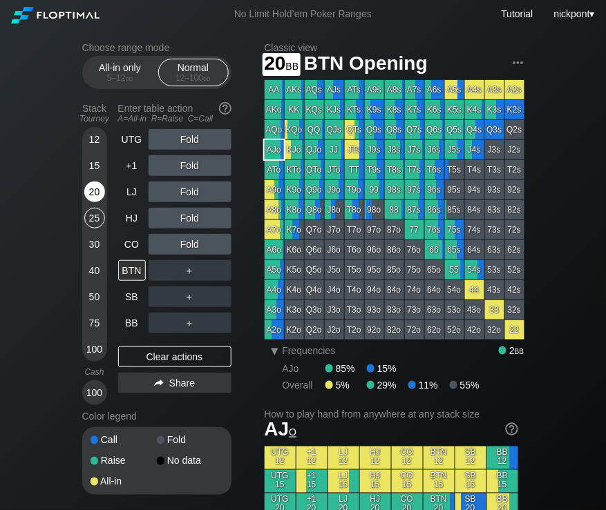
click at [92, 185] on div "20" at bounding box center [94, 192] width 21 height 21
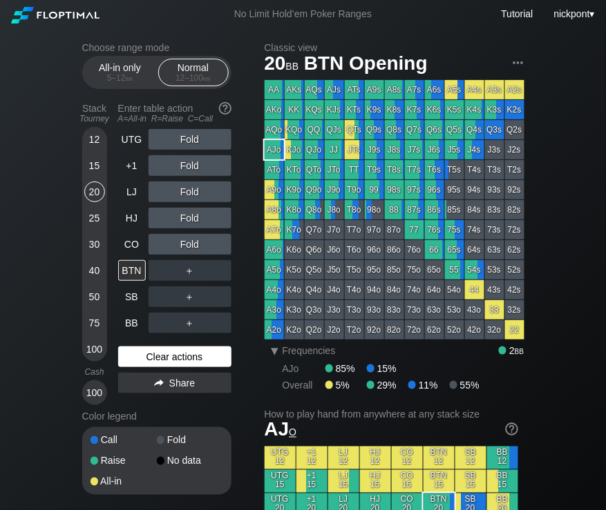
click at [139, 351] on div "Clear actions" at bounding box center [174, 357] width 113 height 21
click at [94, 192] on div "20" at bounding box center [94, 192] width 21 height 21
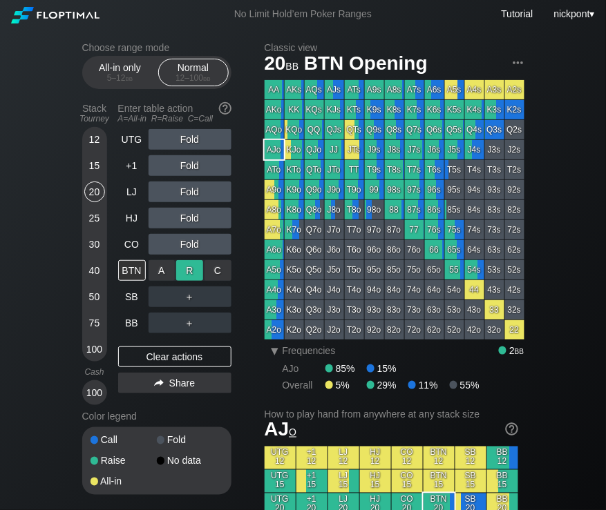
click at [191, 267] on div "R ✕" at bounding box center [189, 270] width 27 height 21
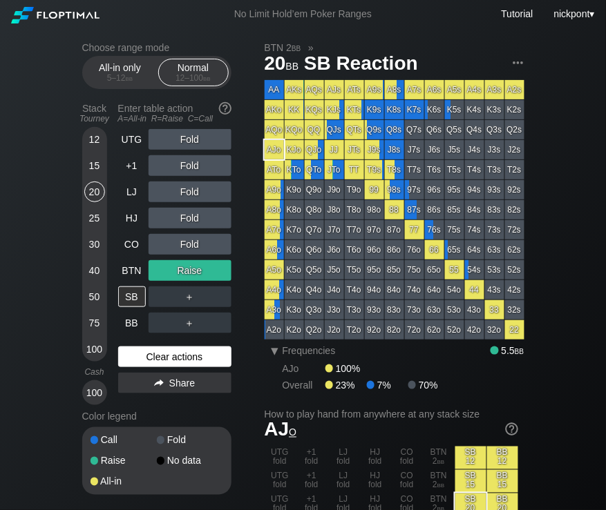
click at [207, 354] on div "Clear actions" at bounding box center [174, 357] width 113 height 21
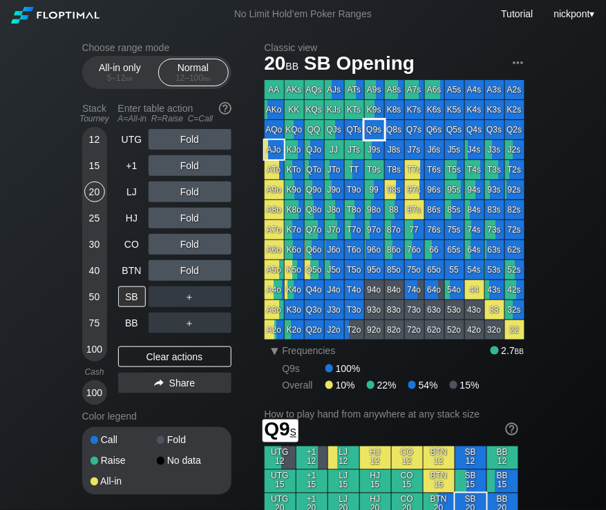
click at [372, 133] on div "Q9s" at bounding box center [374, 129] width 19 height 19
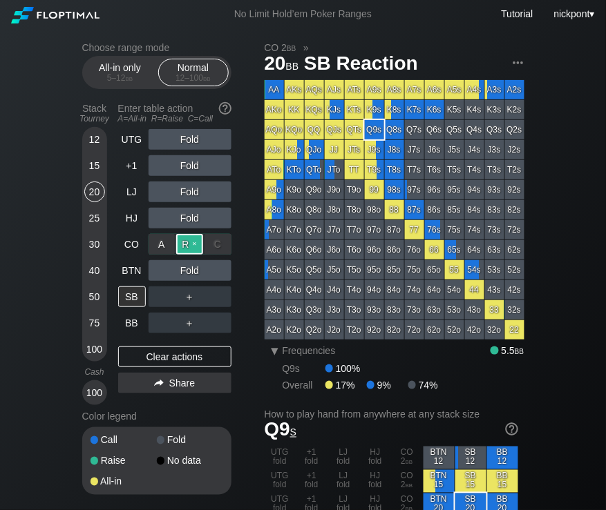
click at [187, 238] on div "R ✕" at bounding box center [189, 244] width 27 height 21
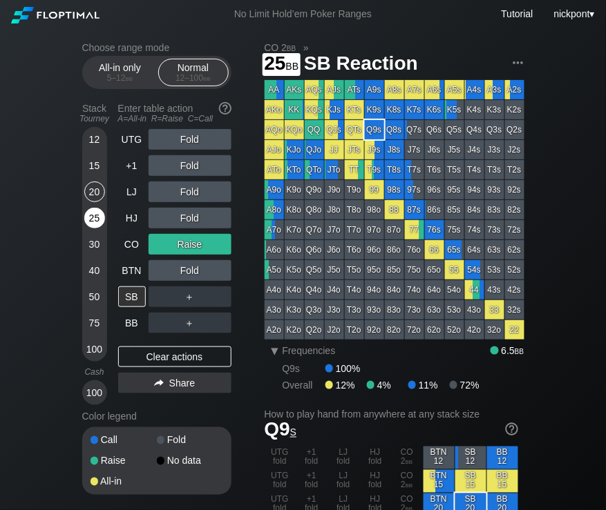
click at [93, 222] on div "25" at bounding box center [94, 218] width 21 height 21
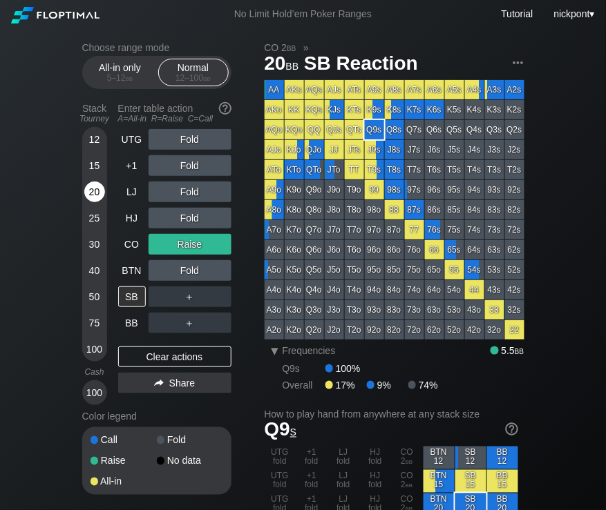
click at [95, 190] on div "20" at bounding box center [94, 192] width 21 height 21
click at [196, 245] on div "R ✕" at bounding box center [189, 244] width 27 height 21
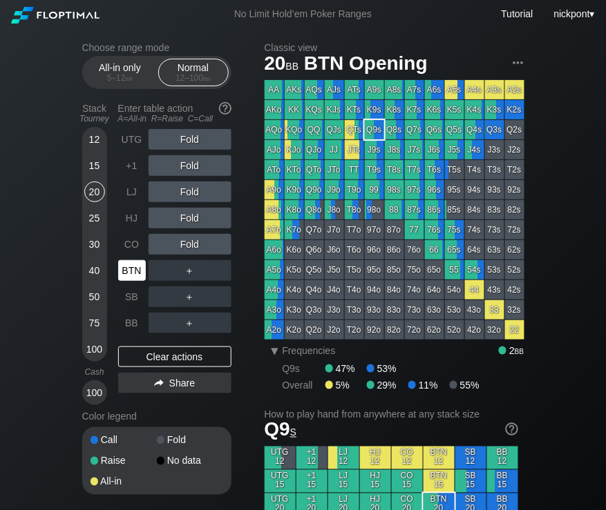
click at [128, 266] on div "BTN" at bounding box center [132, 270] width 28 height 21
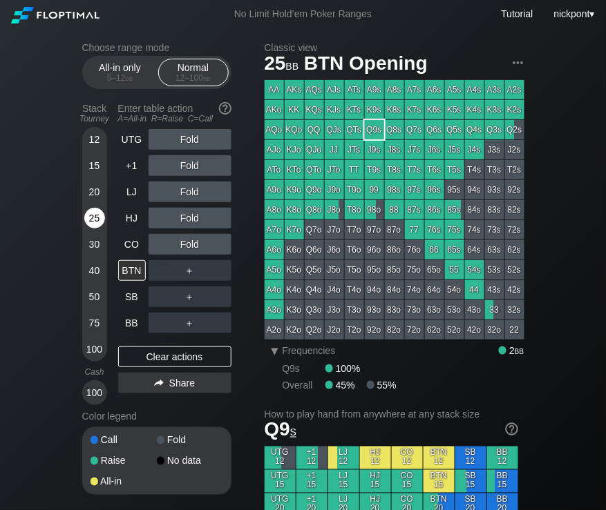
click at [93, 215] on div "25" at bounding box center [94, 218] width 21 height 21
click at [151, 356] on div "Clear actions" at bounding box center [174, 357] width 113 height 21
click at [188, 363] on div "Clear actions" at bounding box center [174, 357] width 113 height 21
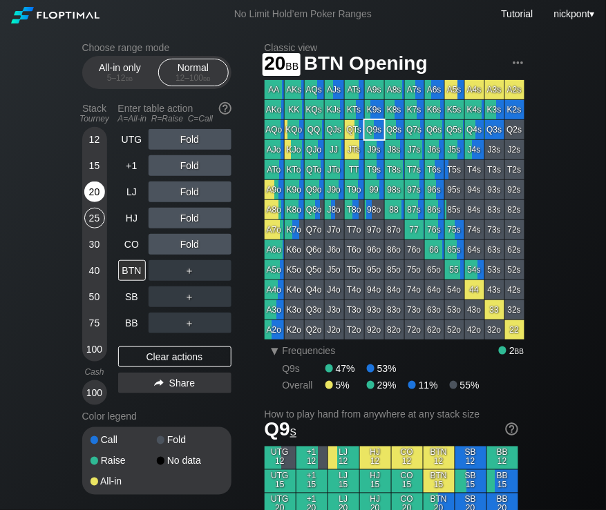
click at [93, 191] on div "20" at bounding box center [94, 192] width 21 height 21
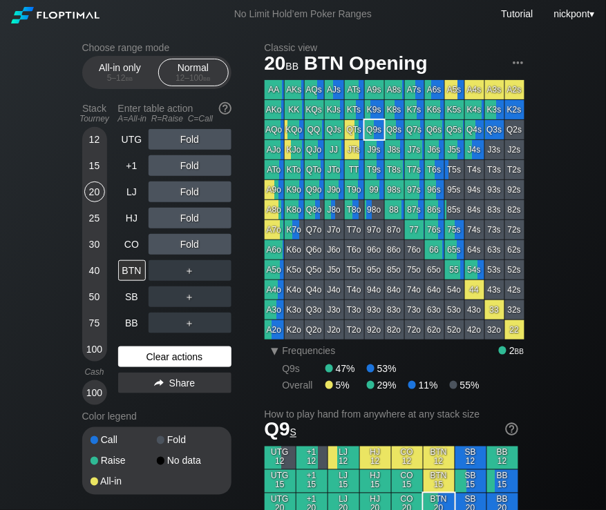
click at [173, 354] on div "Clear actions" at bounding box center [174, 357] width 113 height 21
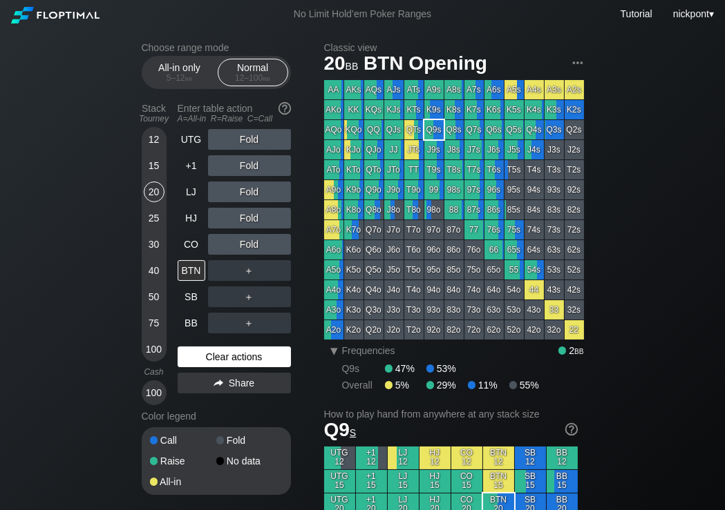
click at [246, 359] on div "Clear actions" at bounding box center [234, 357] width 113 height 21
